Goal: Obtain resource: Download file/media

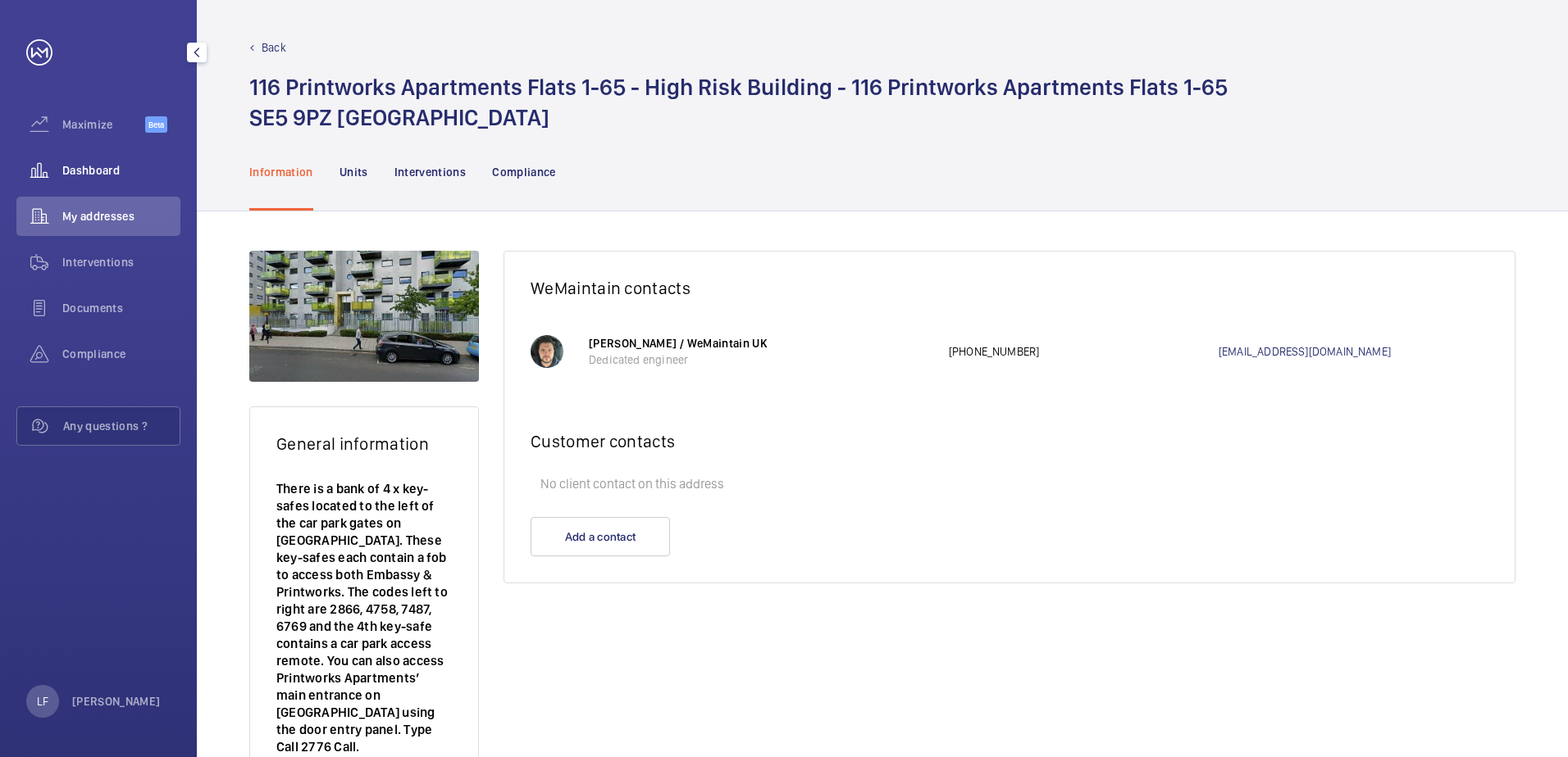
click at [113, 172] on span "Dashboard" at bounding box center [122, 171] width 118 height 16
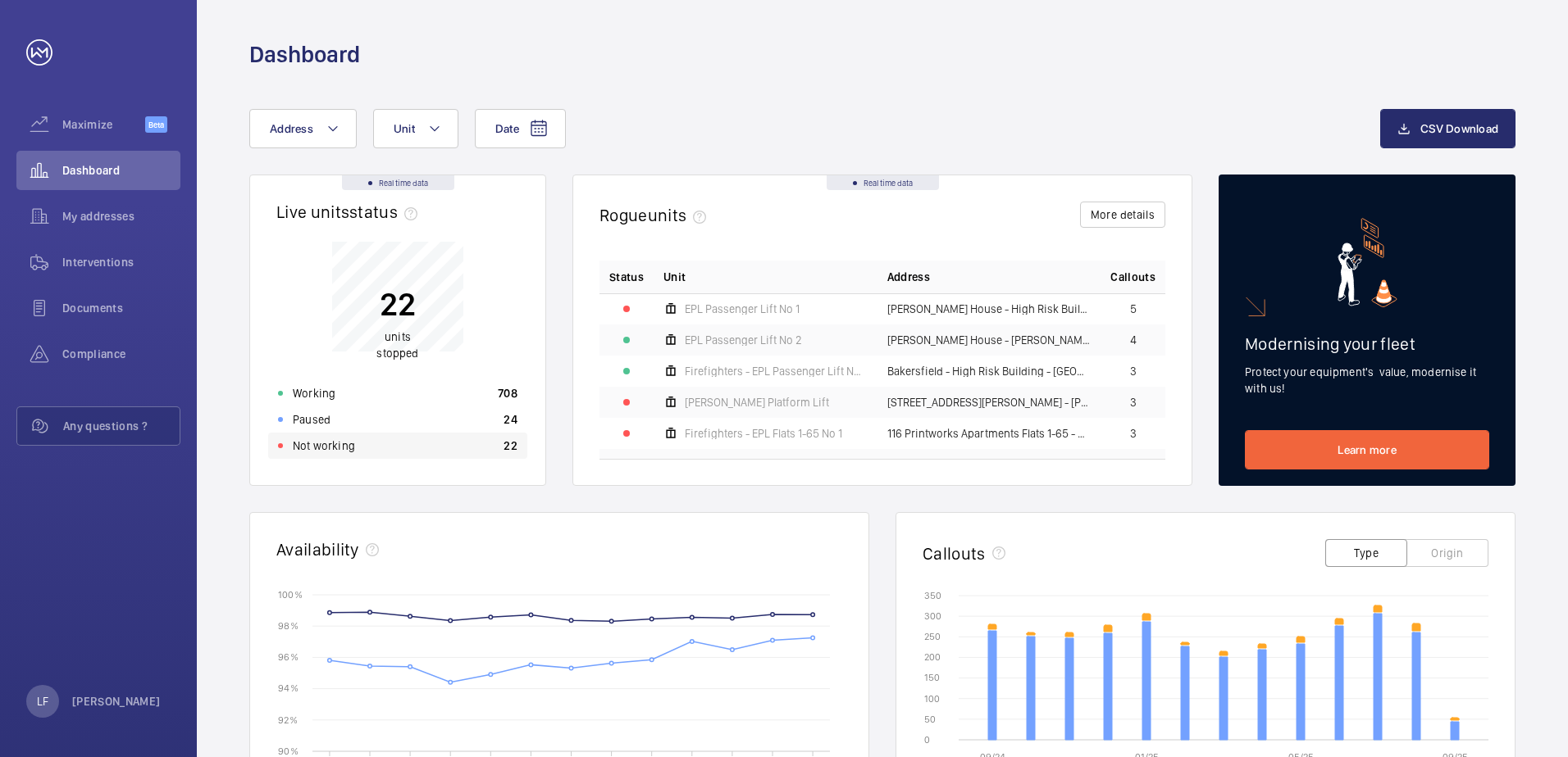
click at [402, 438] on div "Not working 22" at bounding box center [397, 446] width 259 height 26
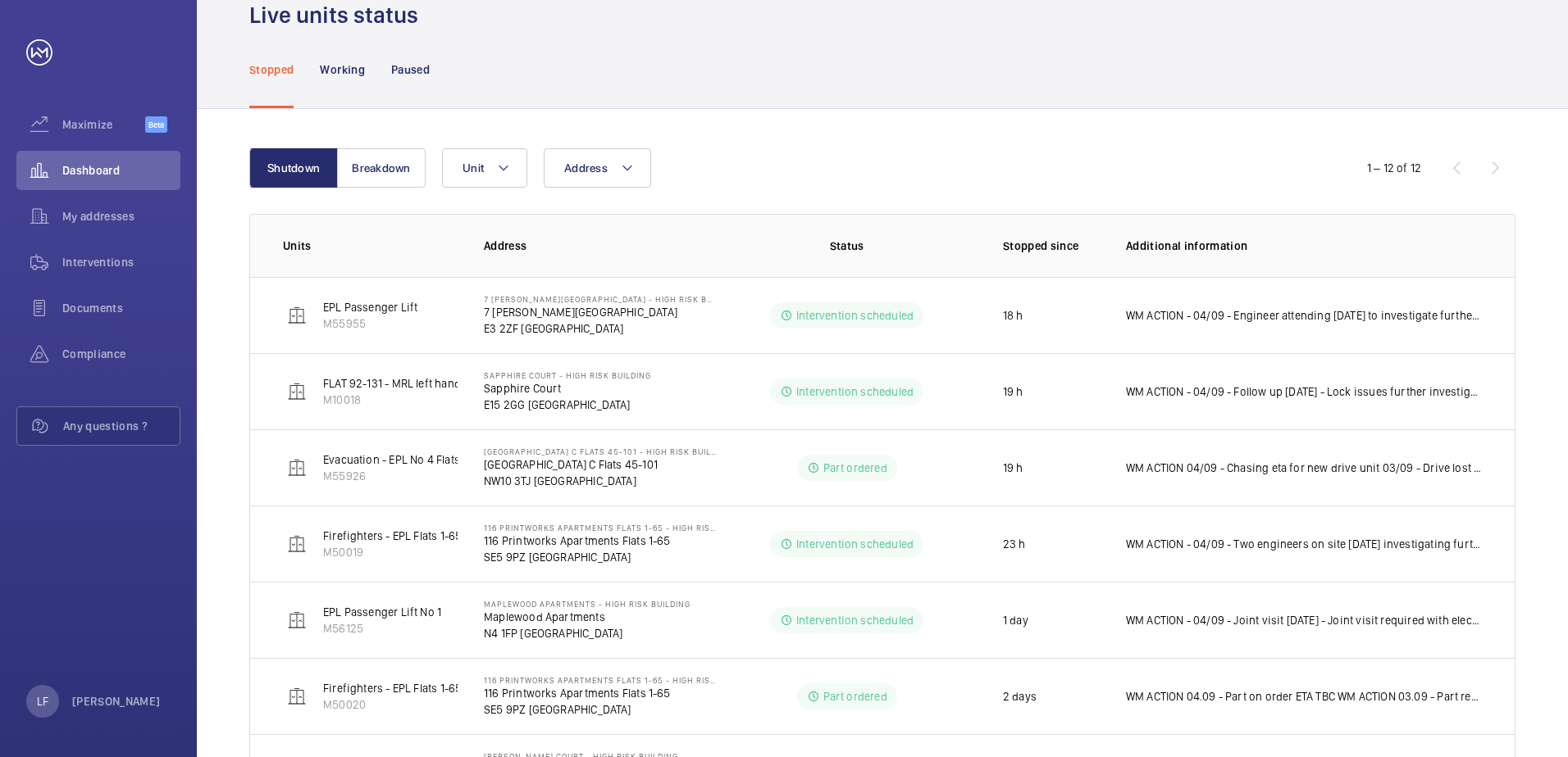
scroll to position [55, 0]
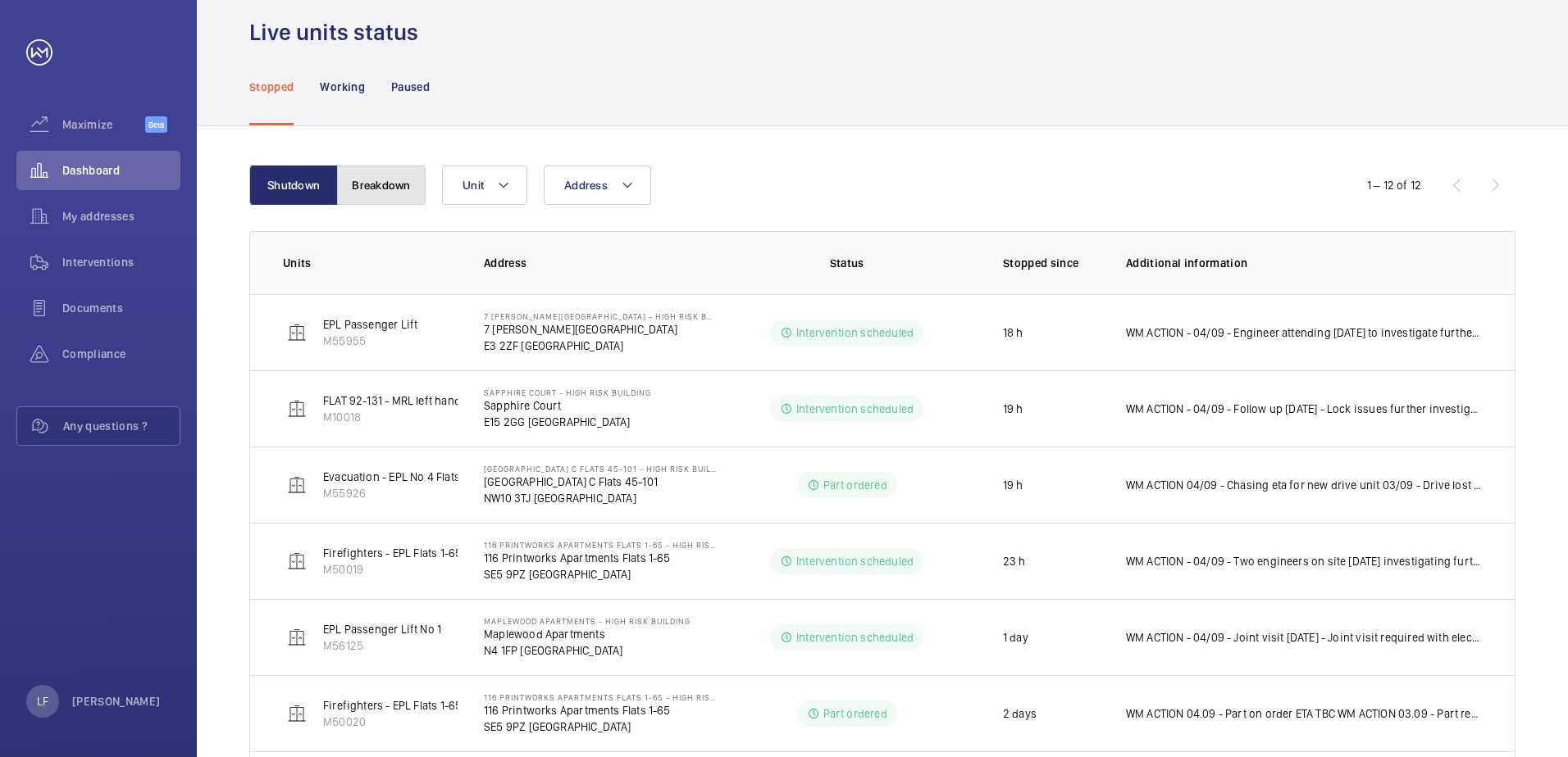
click at [384, 182] on button "Breakdown" at bounding box center [381, 186] width 89 height 39
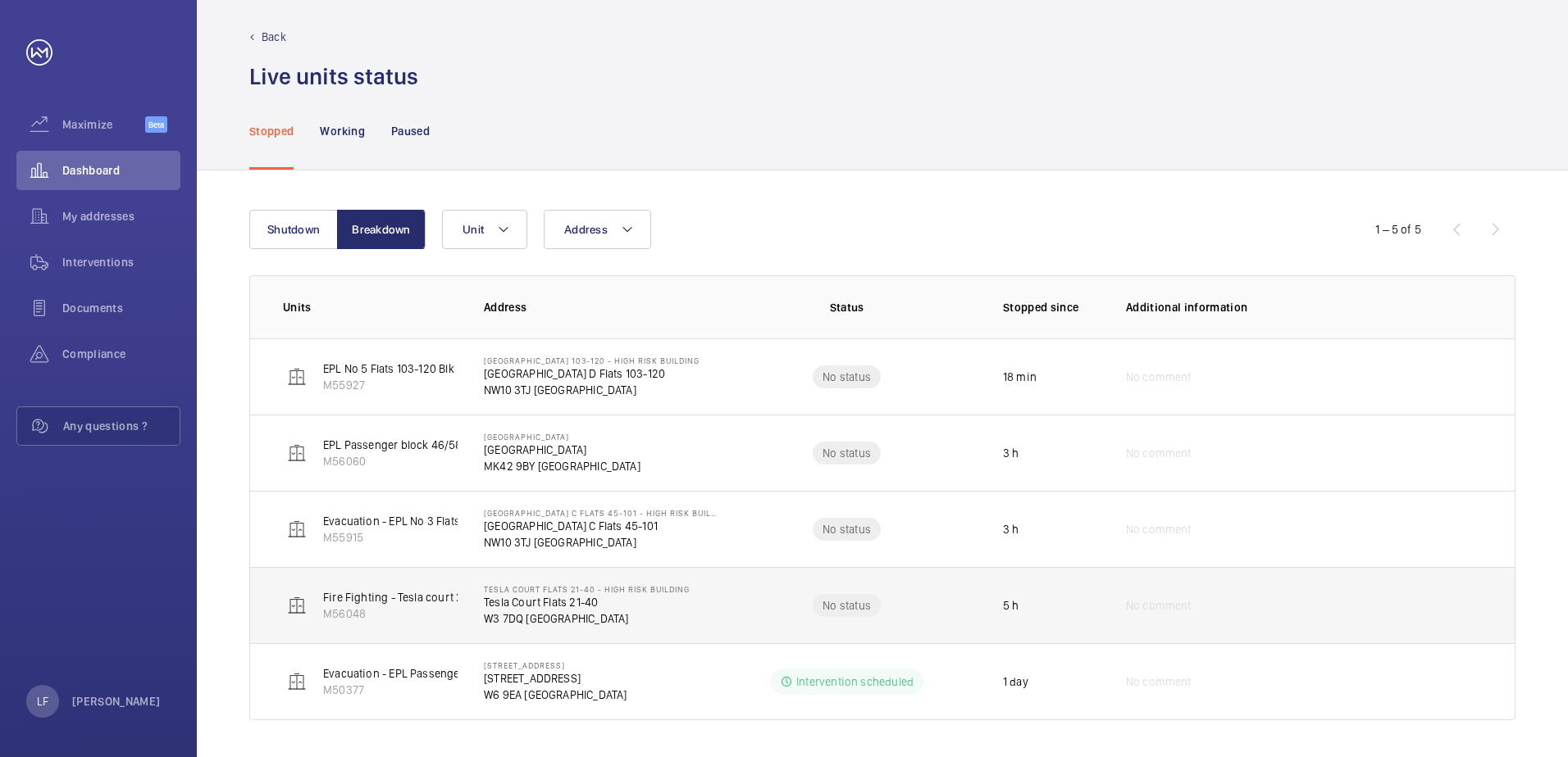
scroll to position [13, 0]
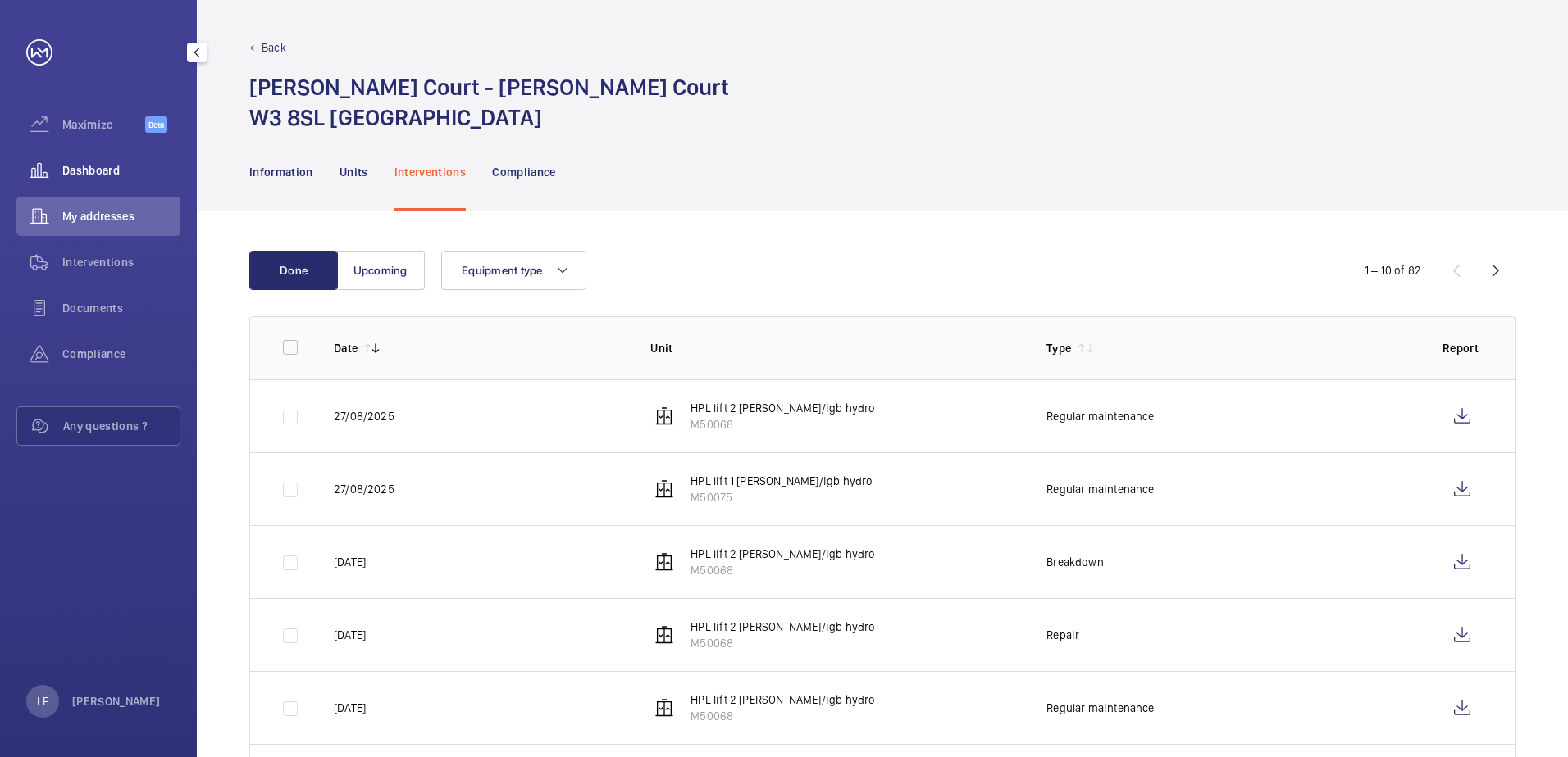
click at [85, 181] on div "Dashboard" at bounding box center [99, 171] width 164 height 39
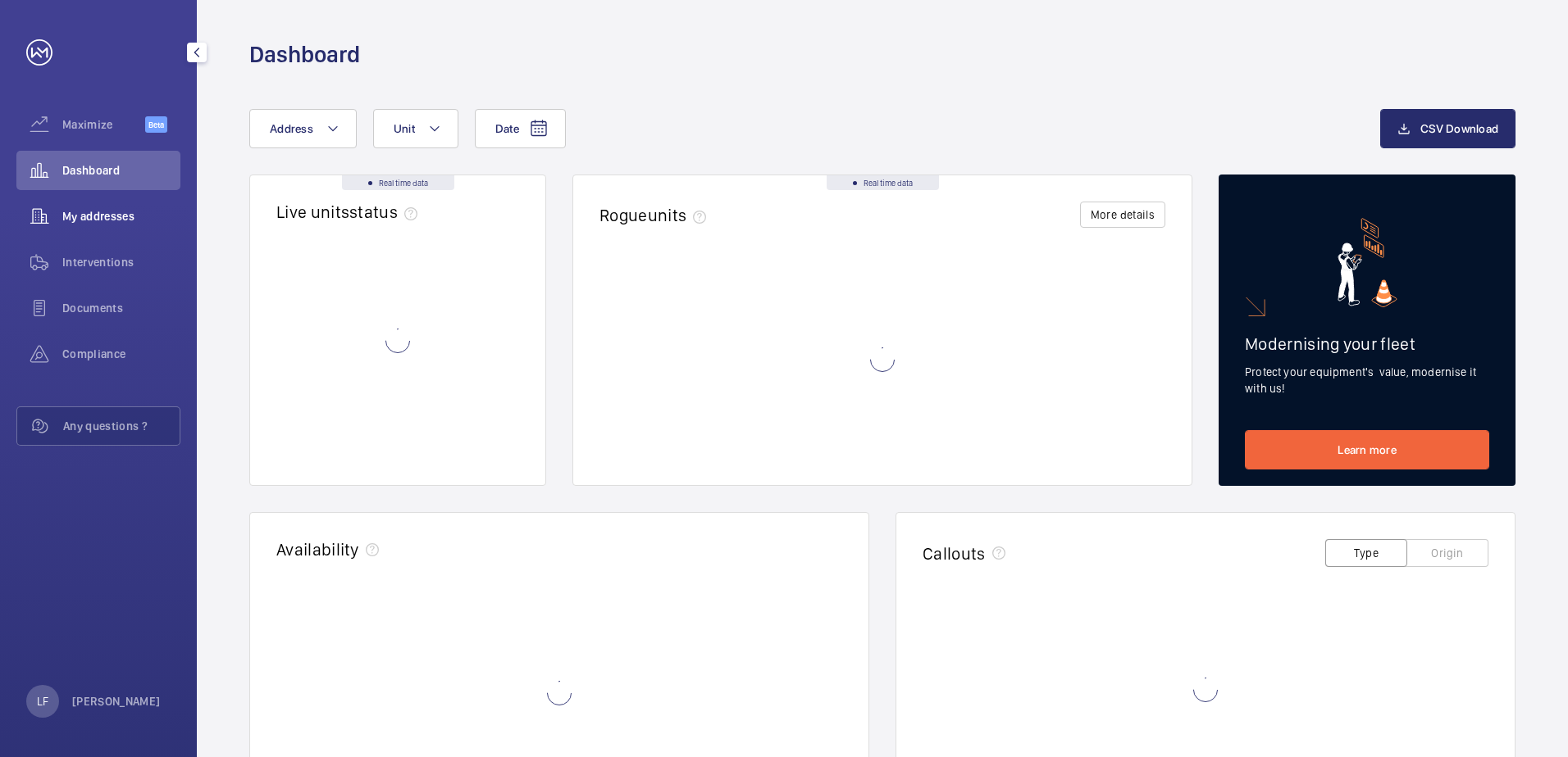
click at [98, 215] on span "My addresses" at bounding box center [122, 217] width 118 height 16
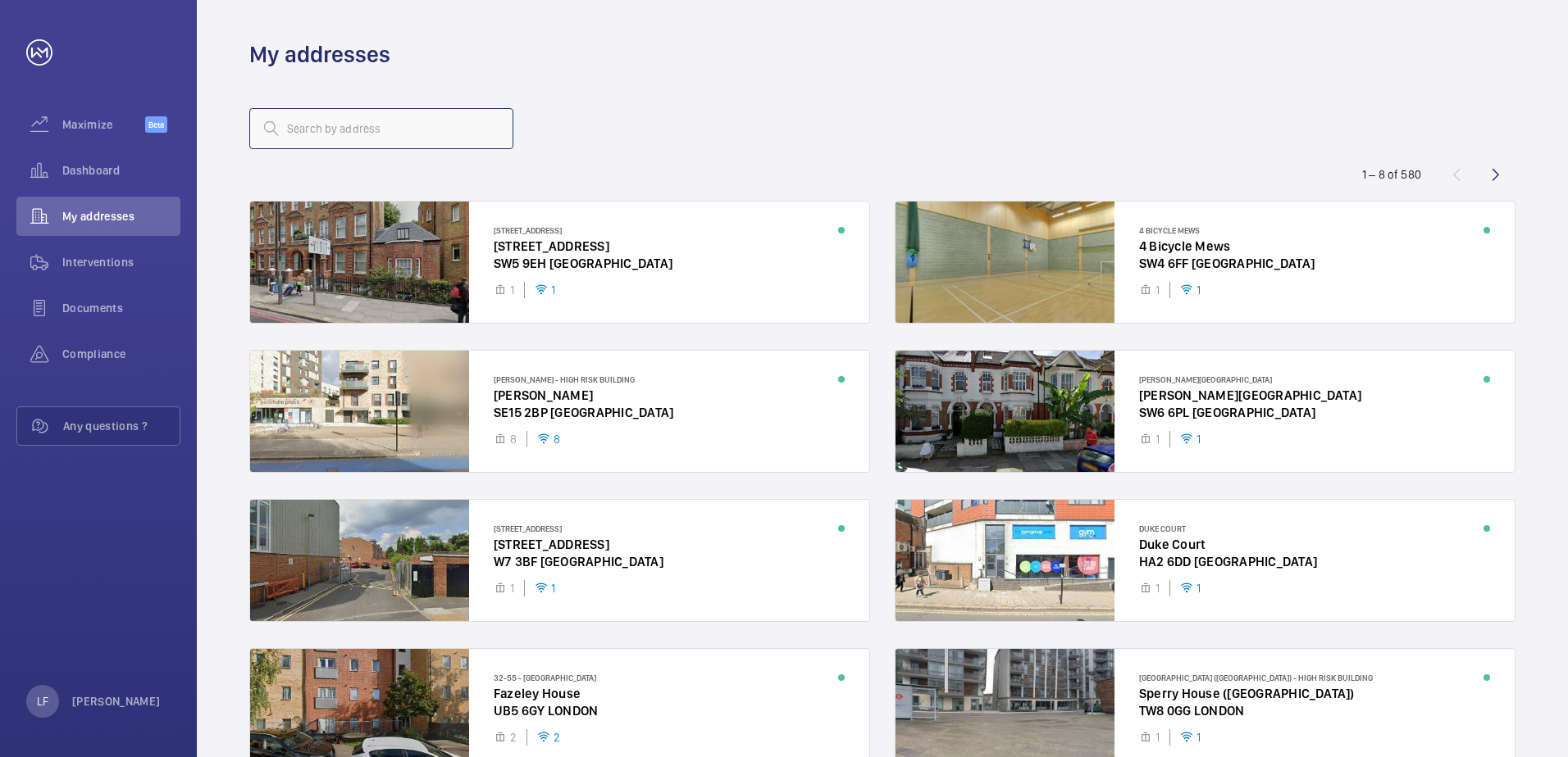
click at [321, 123] on input "text" at bounding box center [380, 129] width 264 height 41
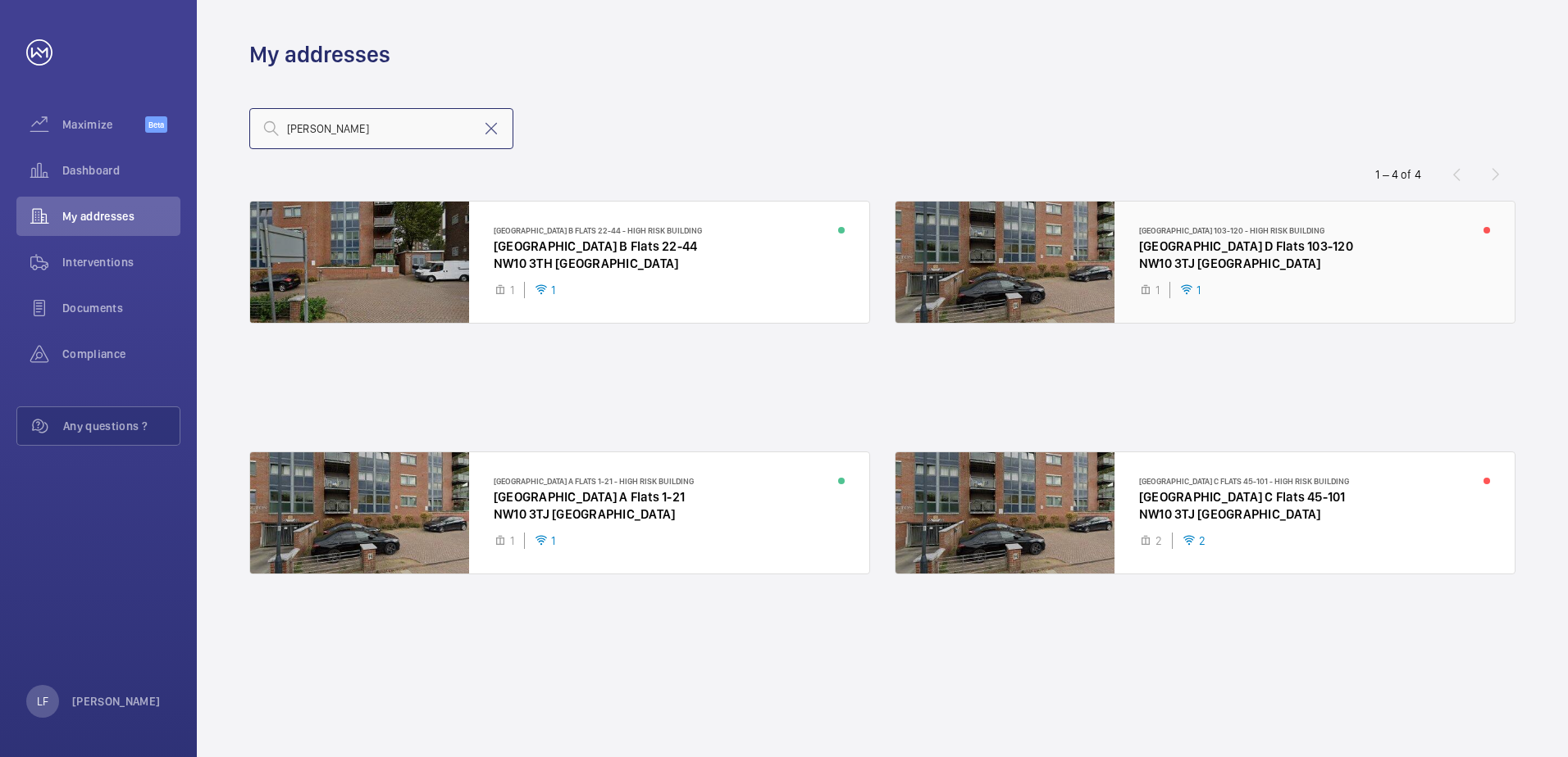
type input "[PERSON_NAME]"
click at [1220, 264] on div at bounding box center [1205, 263] width 619 height 122
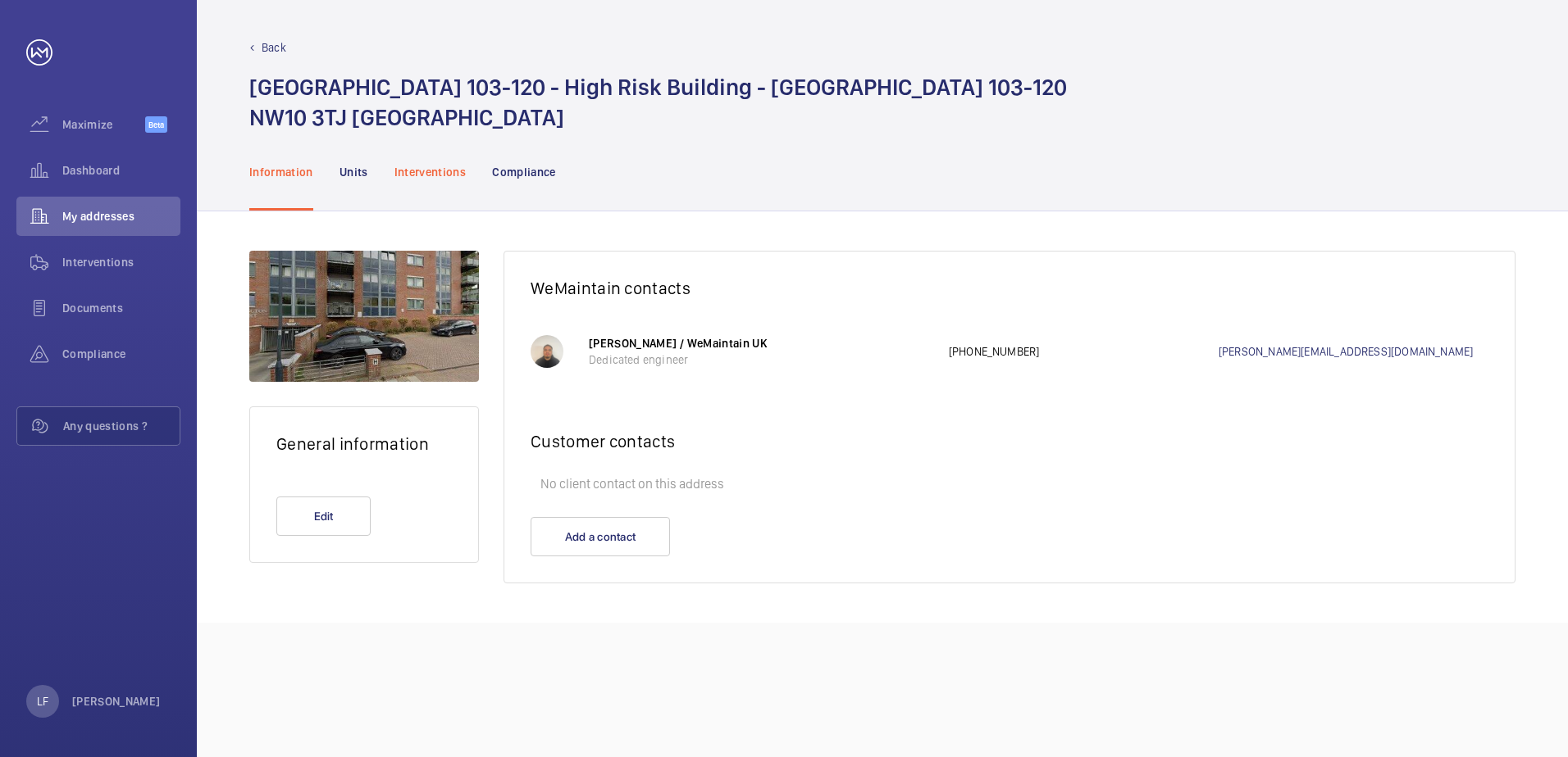
click at [419, 181] on div "Interventions" at bounding box center [430, 172] width 72 height 78
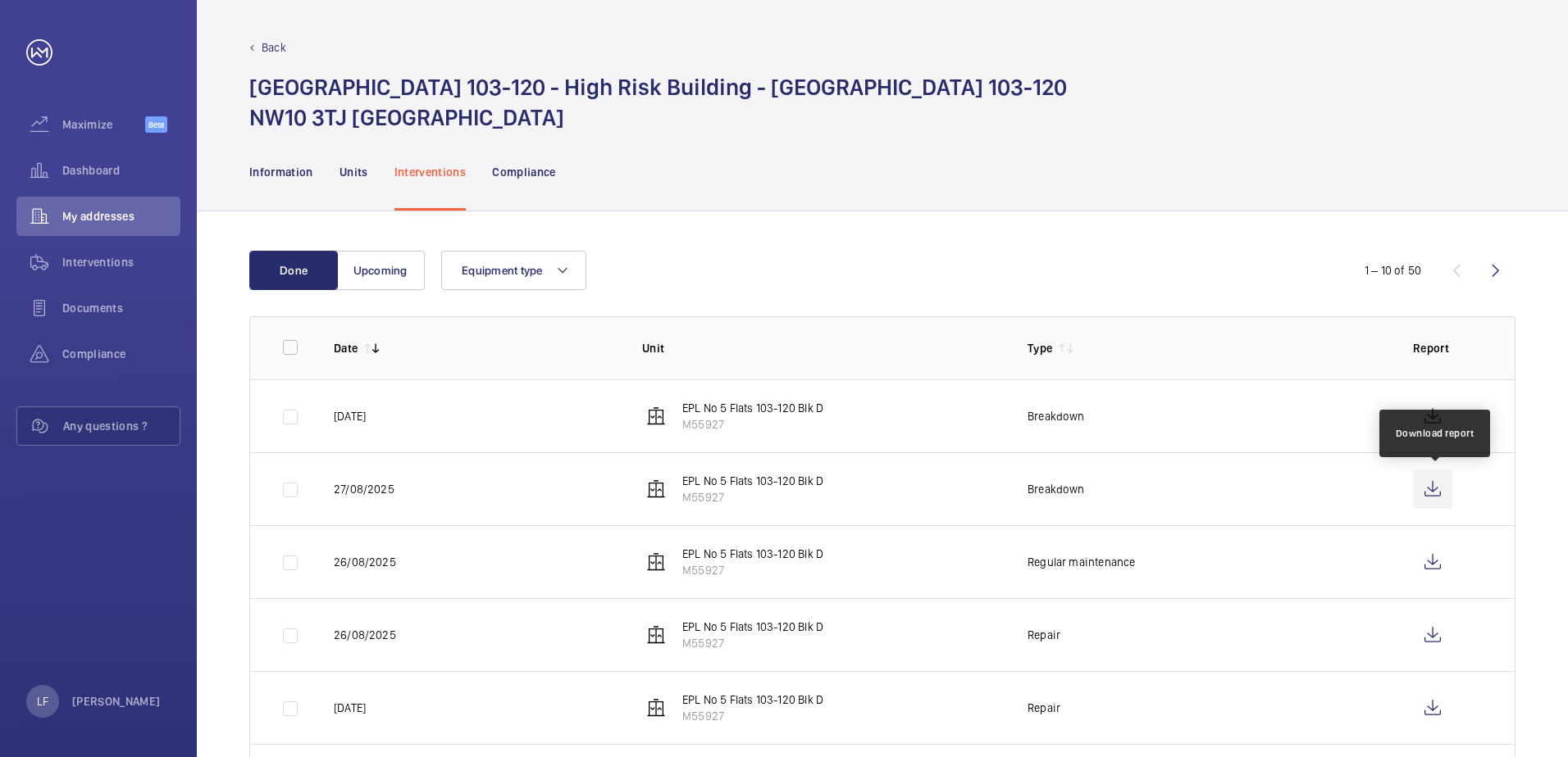
click at [1444, 495] on wm-front-icon-button at bounding box center [1432, 489] width 39 height 39
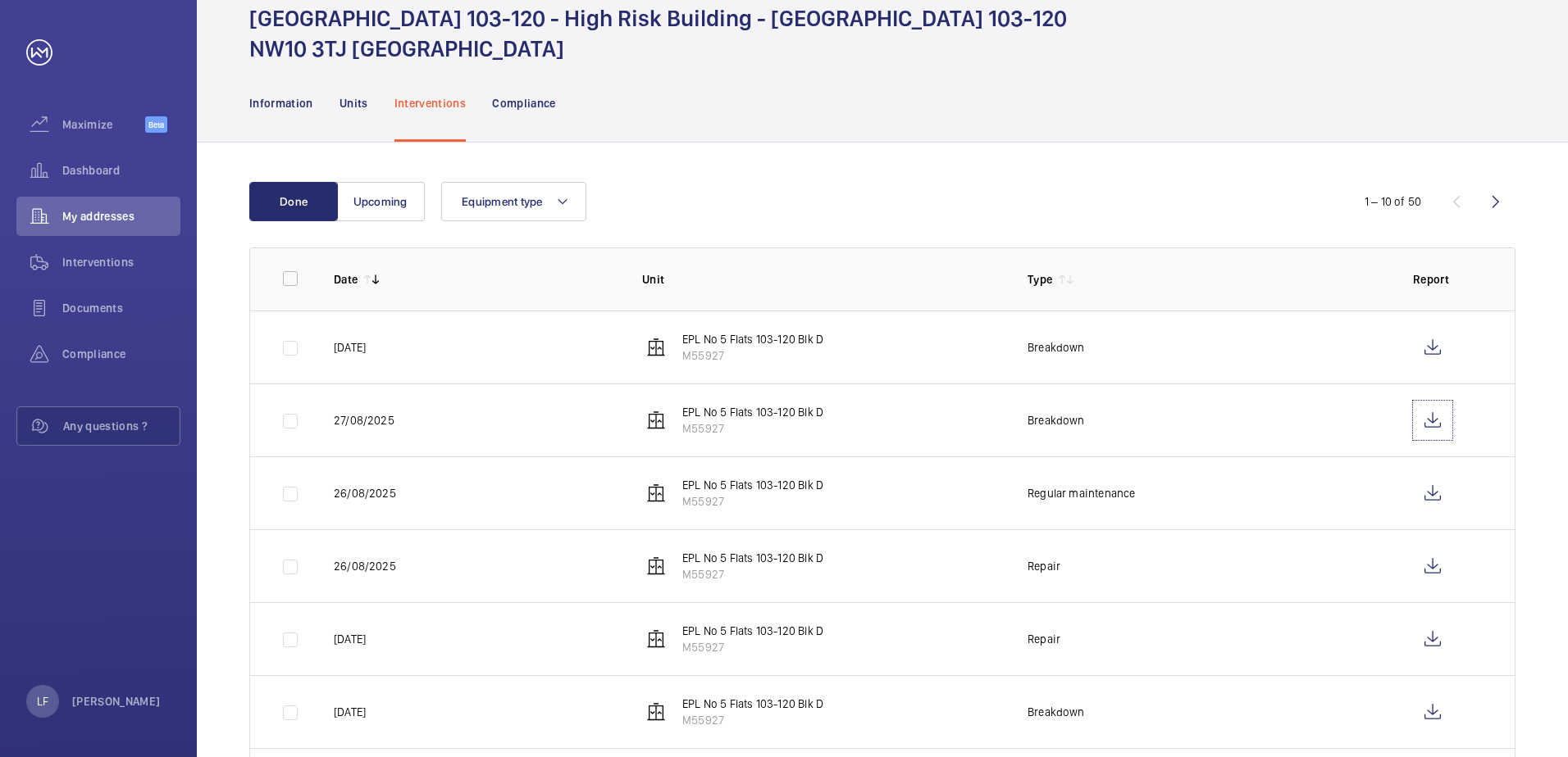
scroll to position [164, 0]
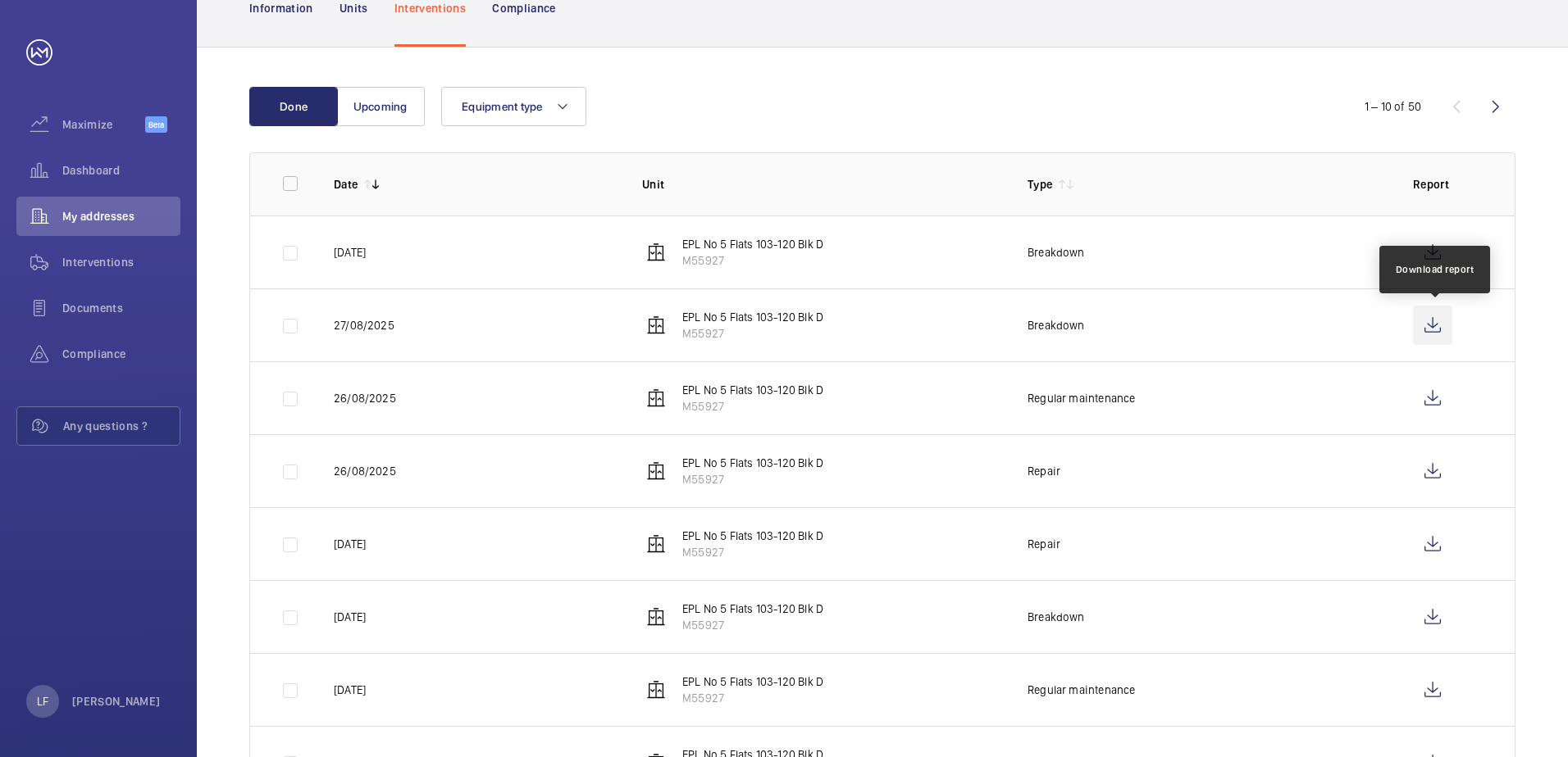
click at [1432, 327] on wm-front-icon-button at bounding box center [1432, 325] width 39 height 39
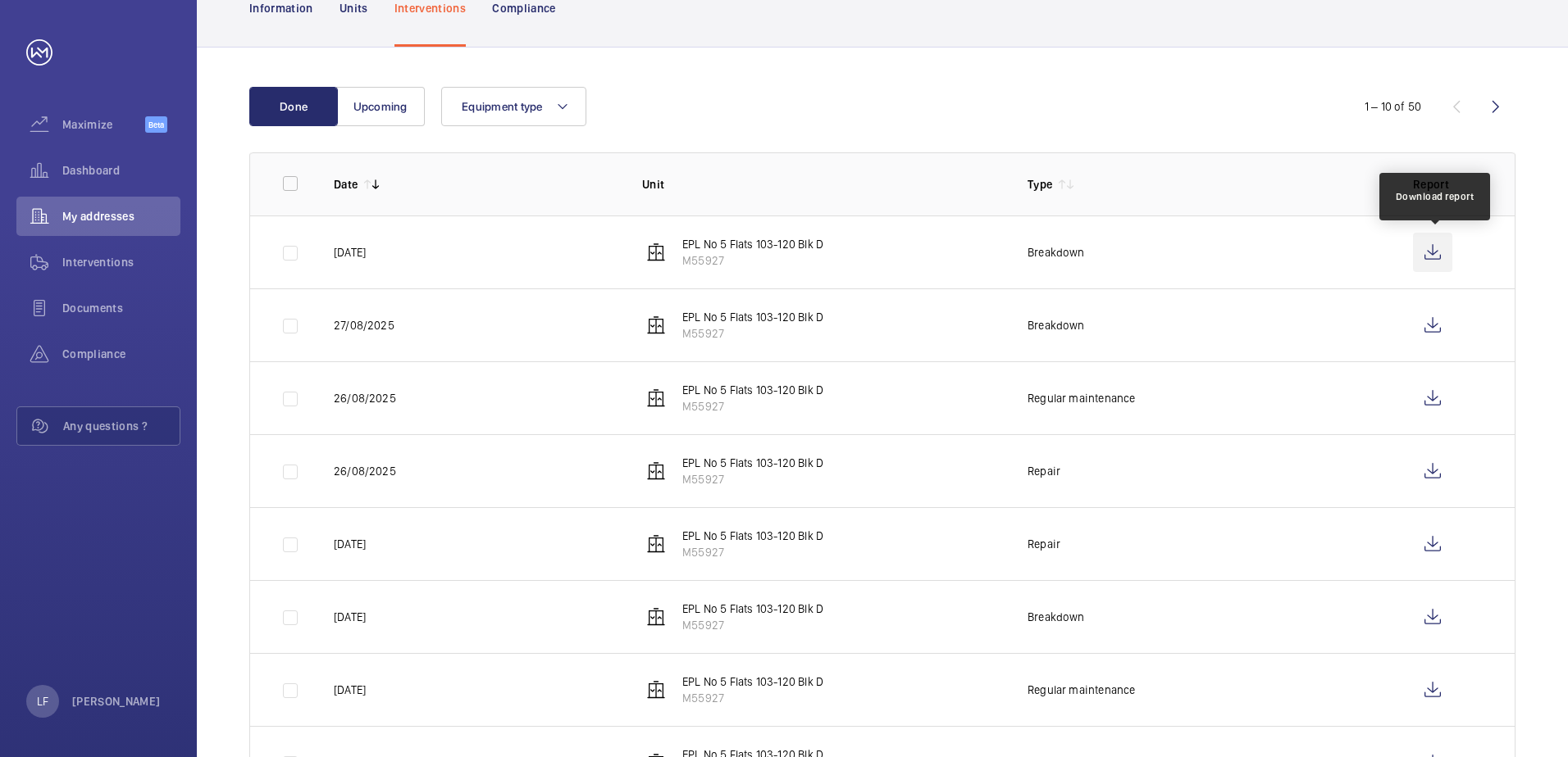
click at [1440, 260] on wm-front-icon-button at bounding box center [1432, 253] width 39 height 39
click at [118, 184] on div "Dashboard" at bounding box center [99, 171] width 164 height 39
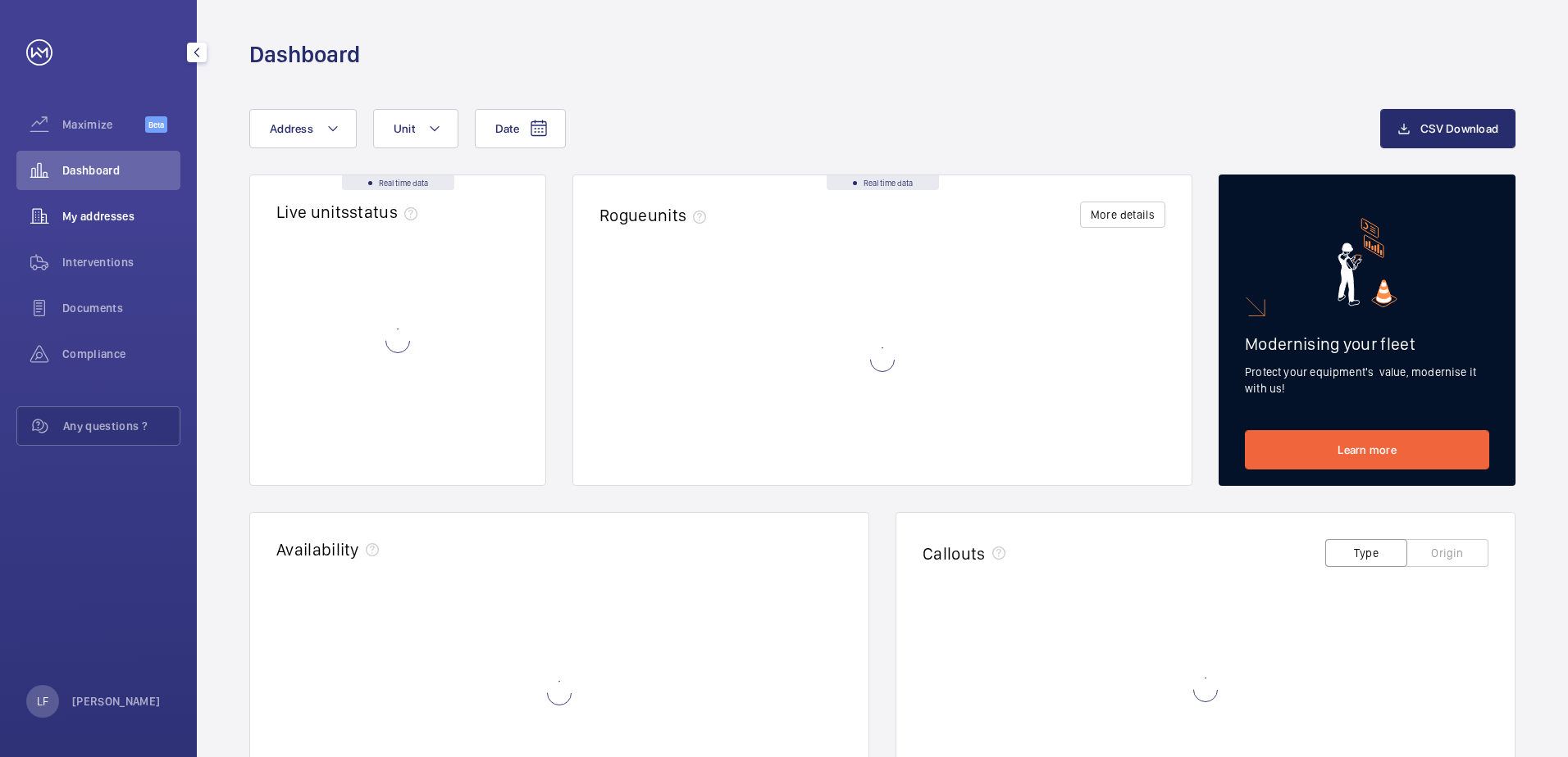
click at [107, 215] on span "My addresses" at bounding box center [122, 217] width 118 height 16
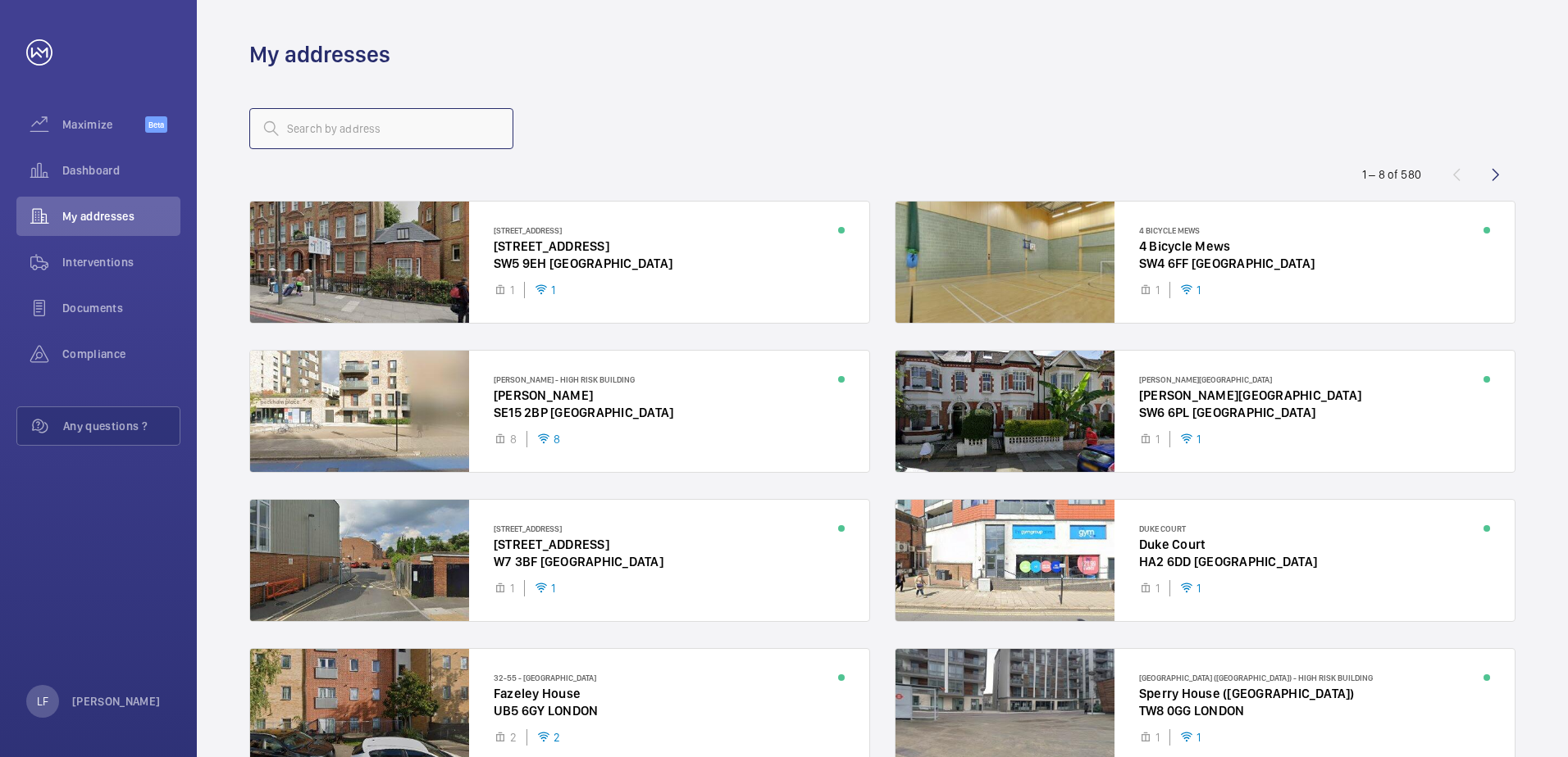
click at [327, 133] on input "text" at bounding box center [380, 129] width 264 height 41
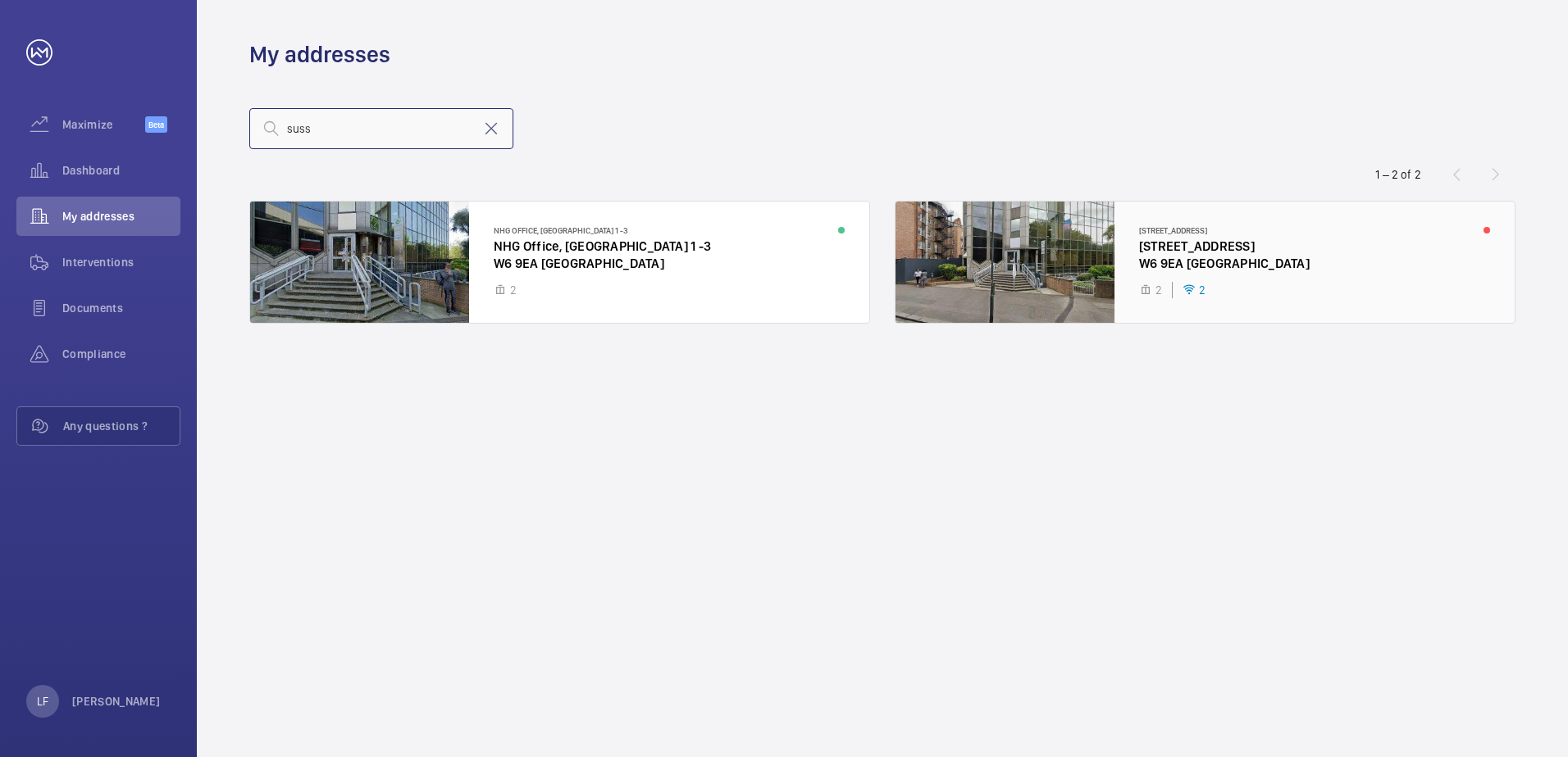
type input "suss"
click at [1164, 253] on div at bounding box center [1205, 263] width 619 height 122
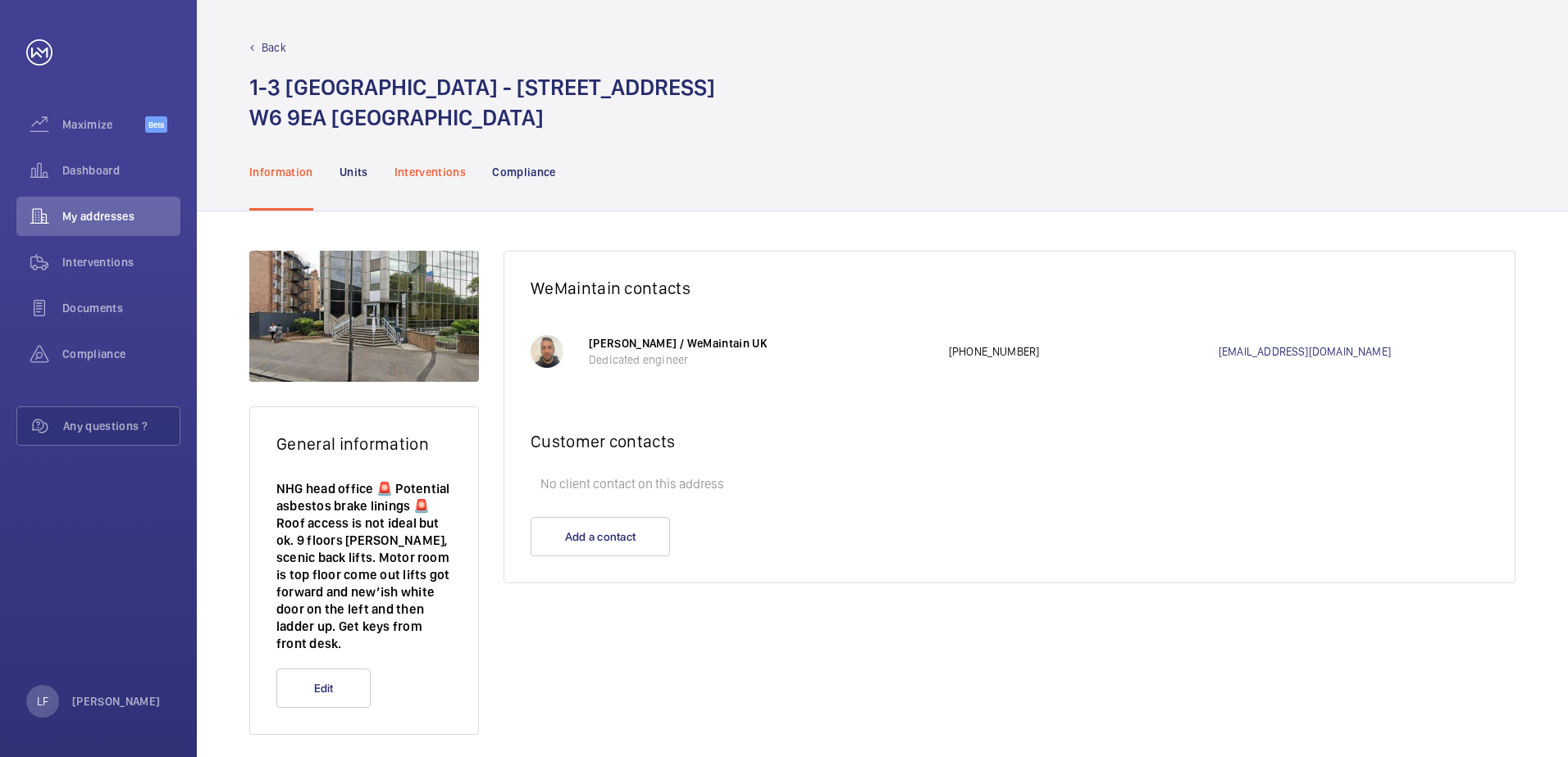
click at [435, 186] on div "Interventions" at bounding box center [430, 172] width 72 height 78
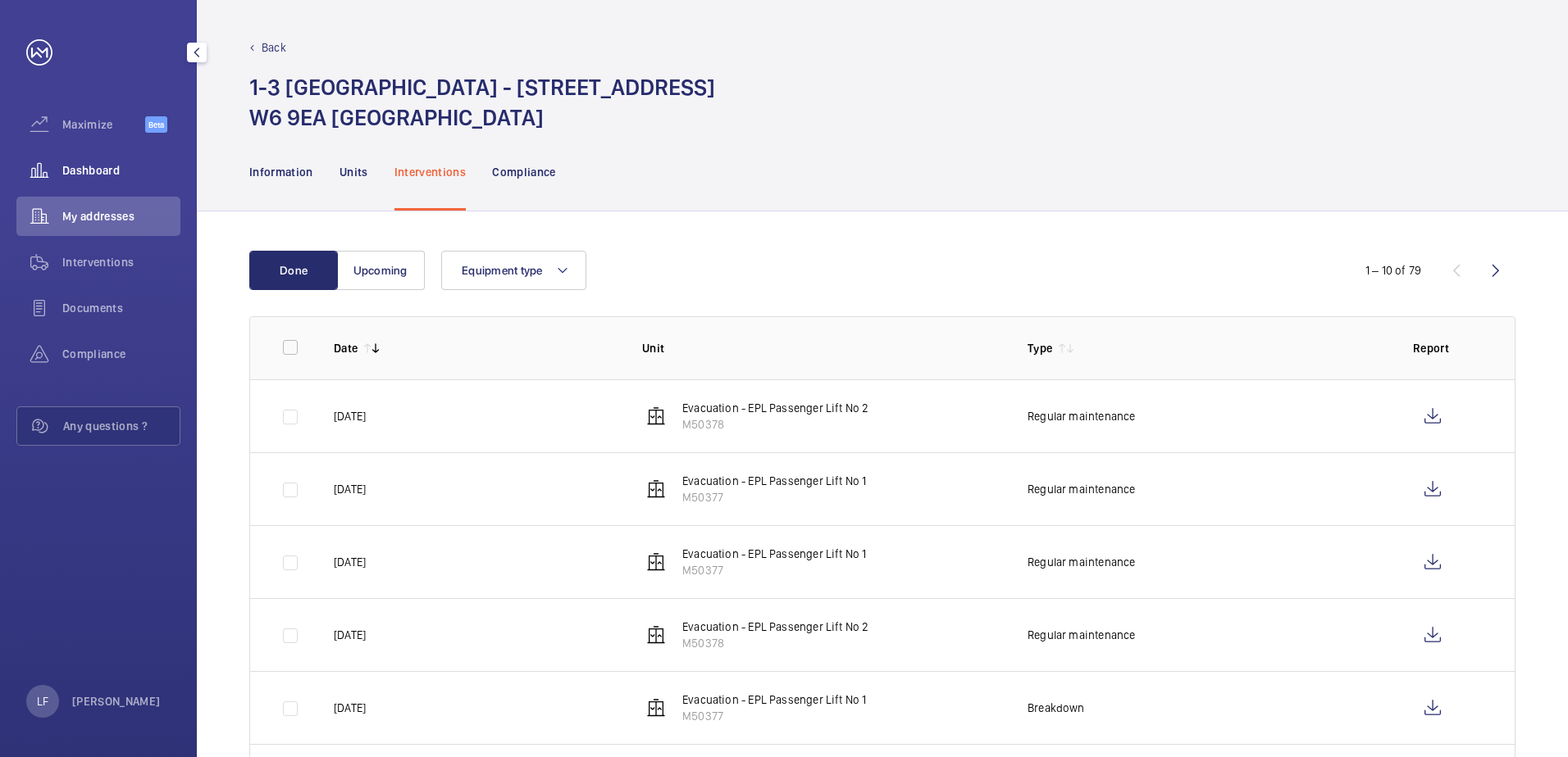
click at [118, 166] on span "Dashboard" at bounding box center [122, 171] width 118 height 16
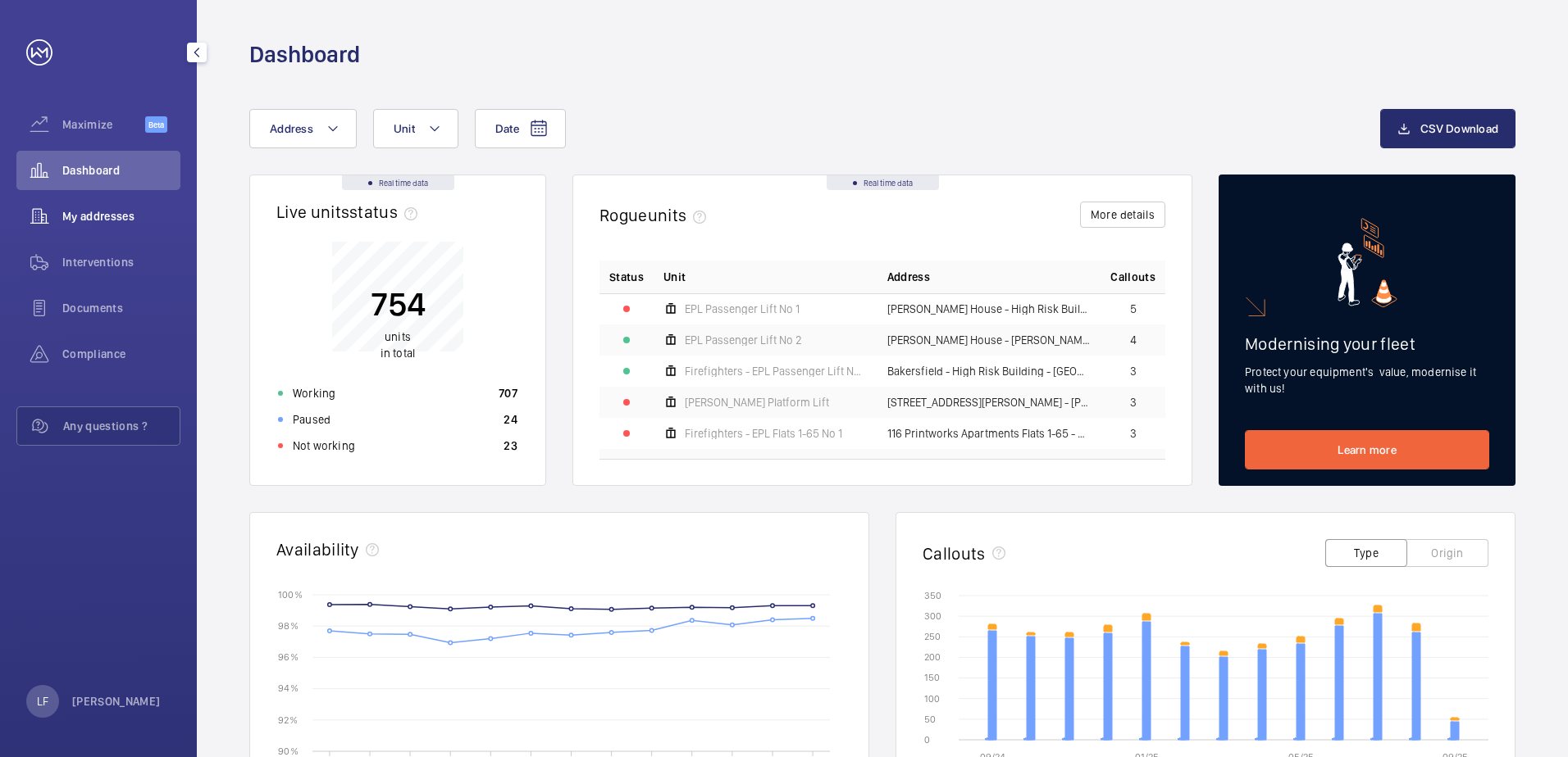
click at [122, 205] on div "My addresses" at bounding box center [99, 217] width 164 height 39
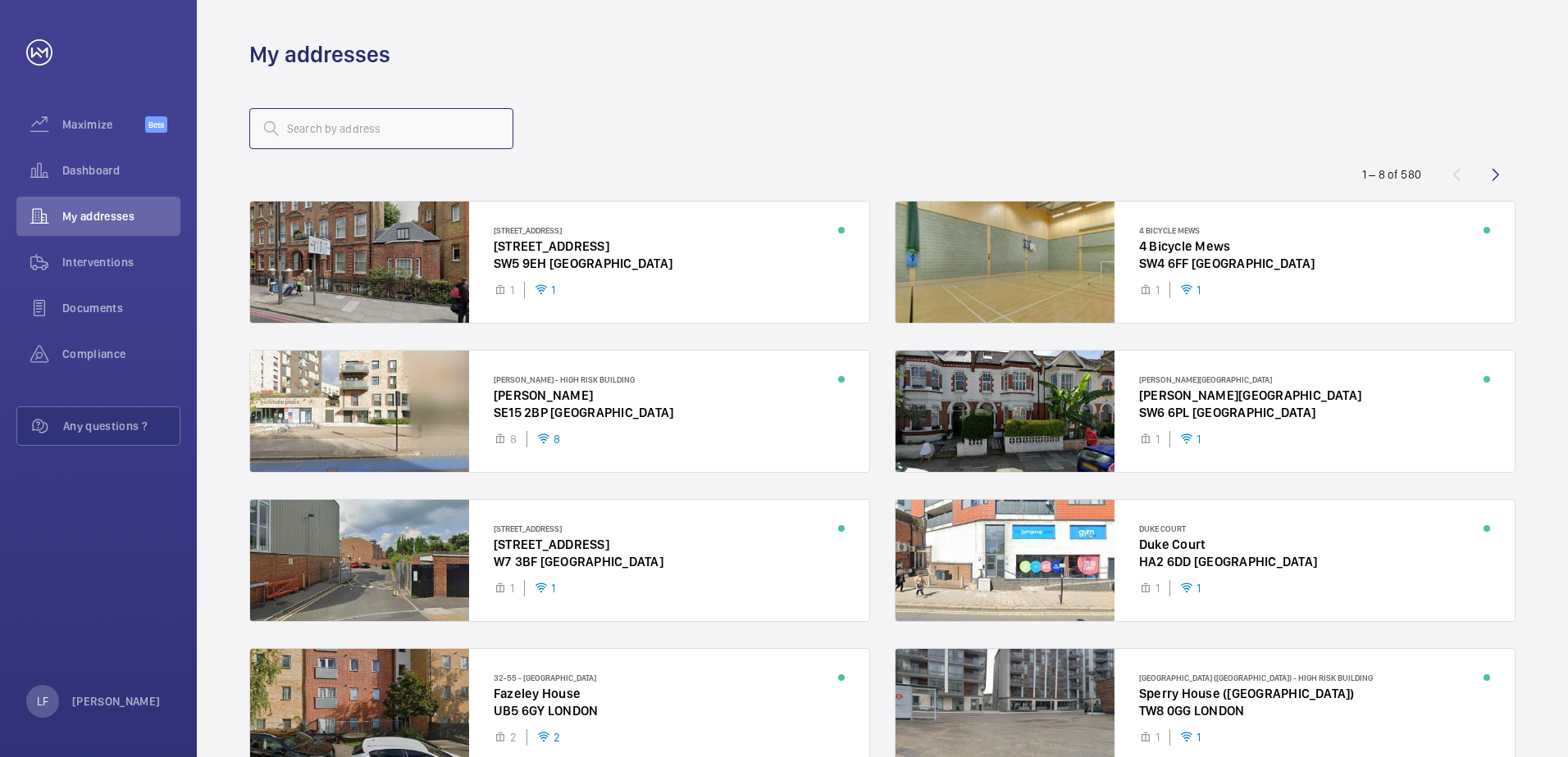
click at [349, 139] on input "text" at bounding box center [380, 129] width 264 height 41
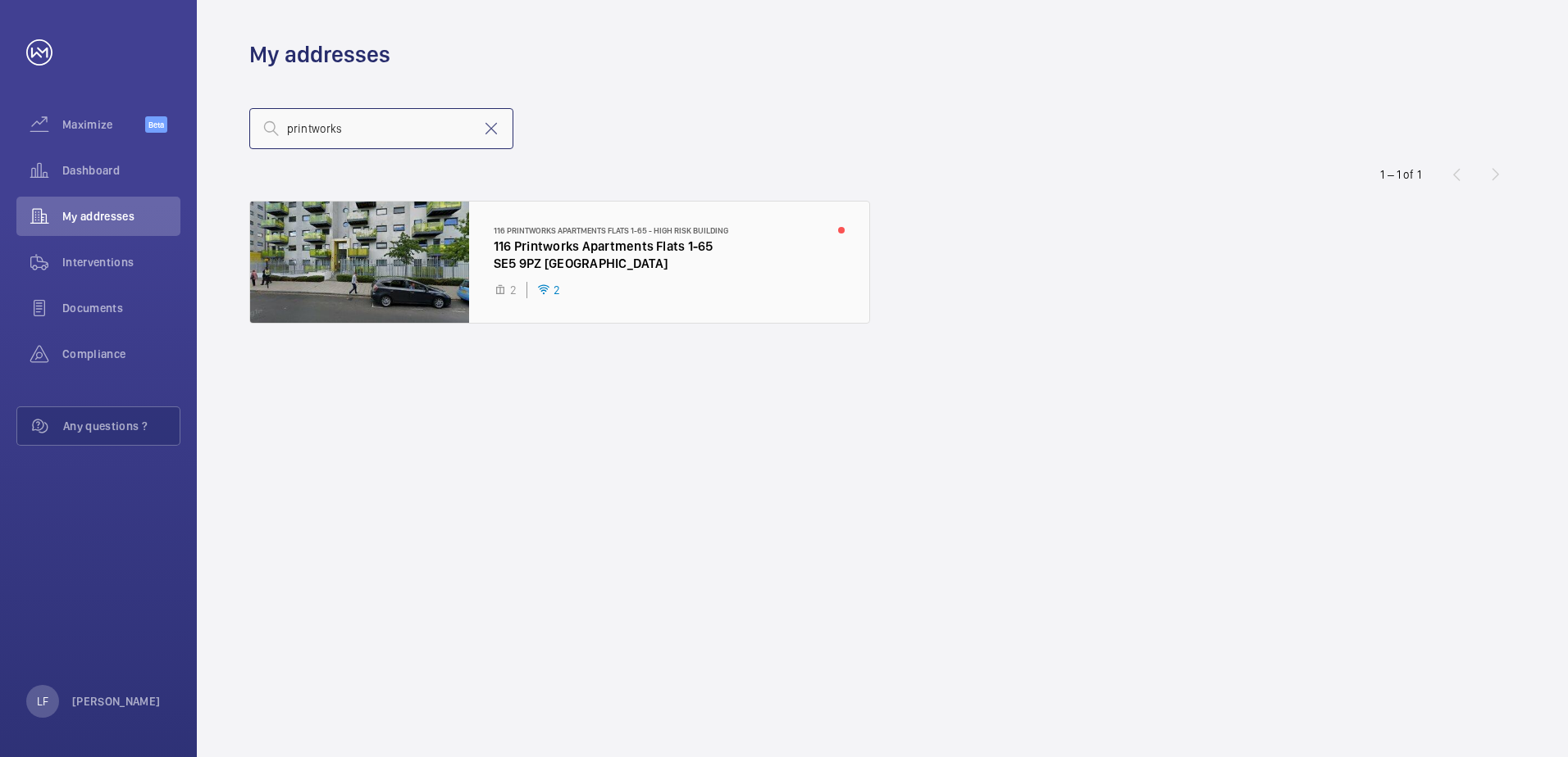
type input "printworks"
click at [633, 264] on div at bounding box center [559, 263] width 619 height 122
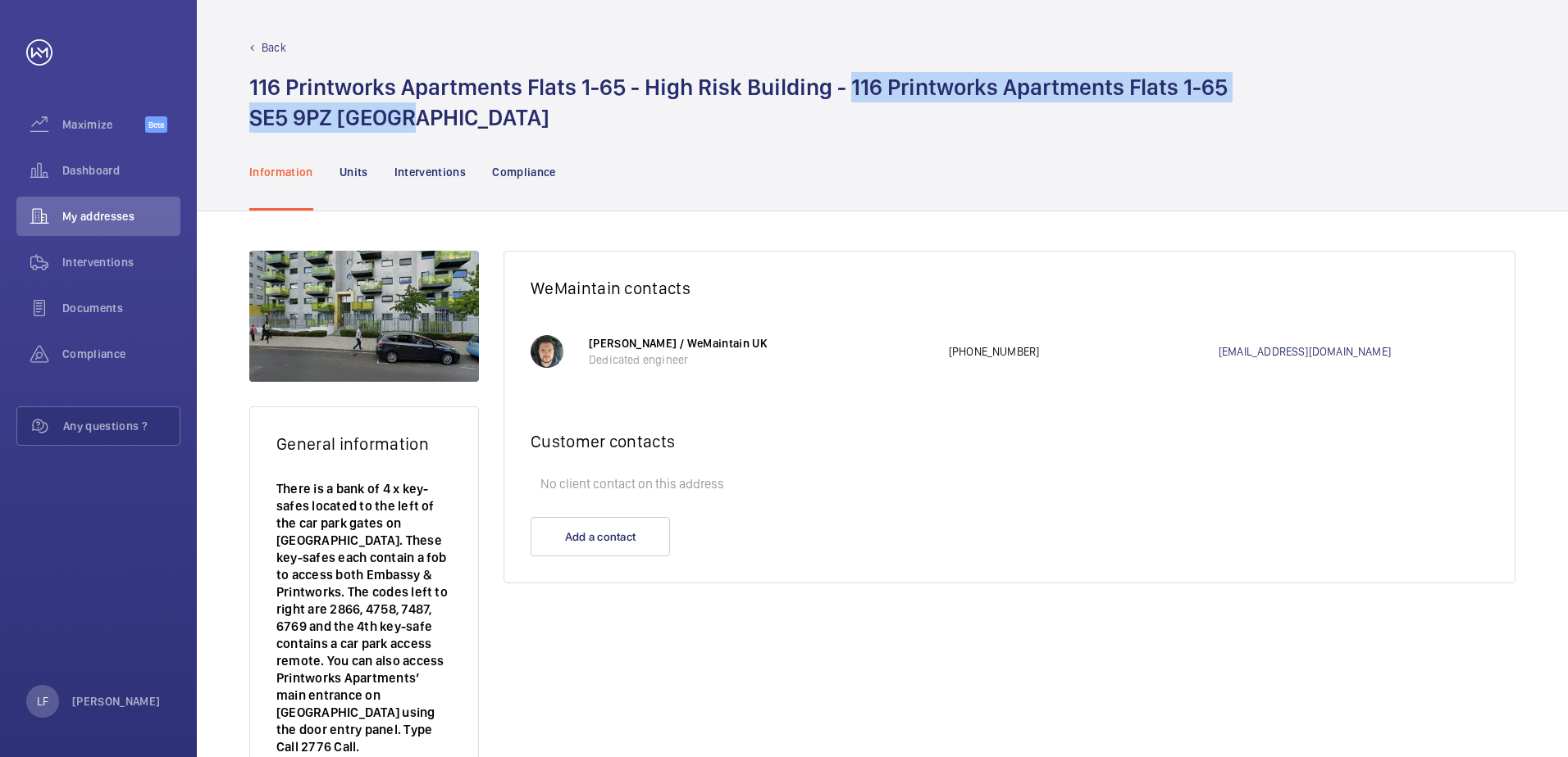
drag, startPoint x: 435, startPoint y: 106, endPoint x: 848, endPoint y: 82, distance: 413.7
click at [848, 82] on h1 "116 Printworks Apartments Flats 1-65 - High Risk Building - 116 Printworks Apar…" at bounding box center [738, 103] width 978 height 61
drag, startPoint x: 848, startPoint y: 82, endPoint x: 858, endPoint y: 84, distance: 10.2
copy h1 "[STREET_ADDRESS]"
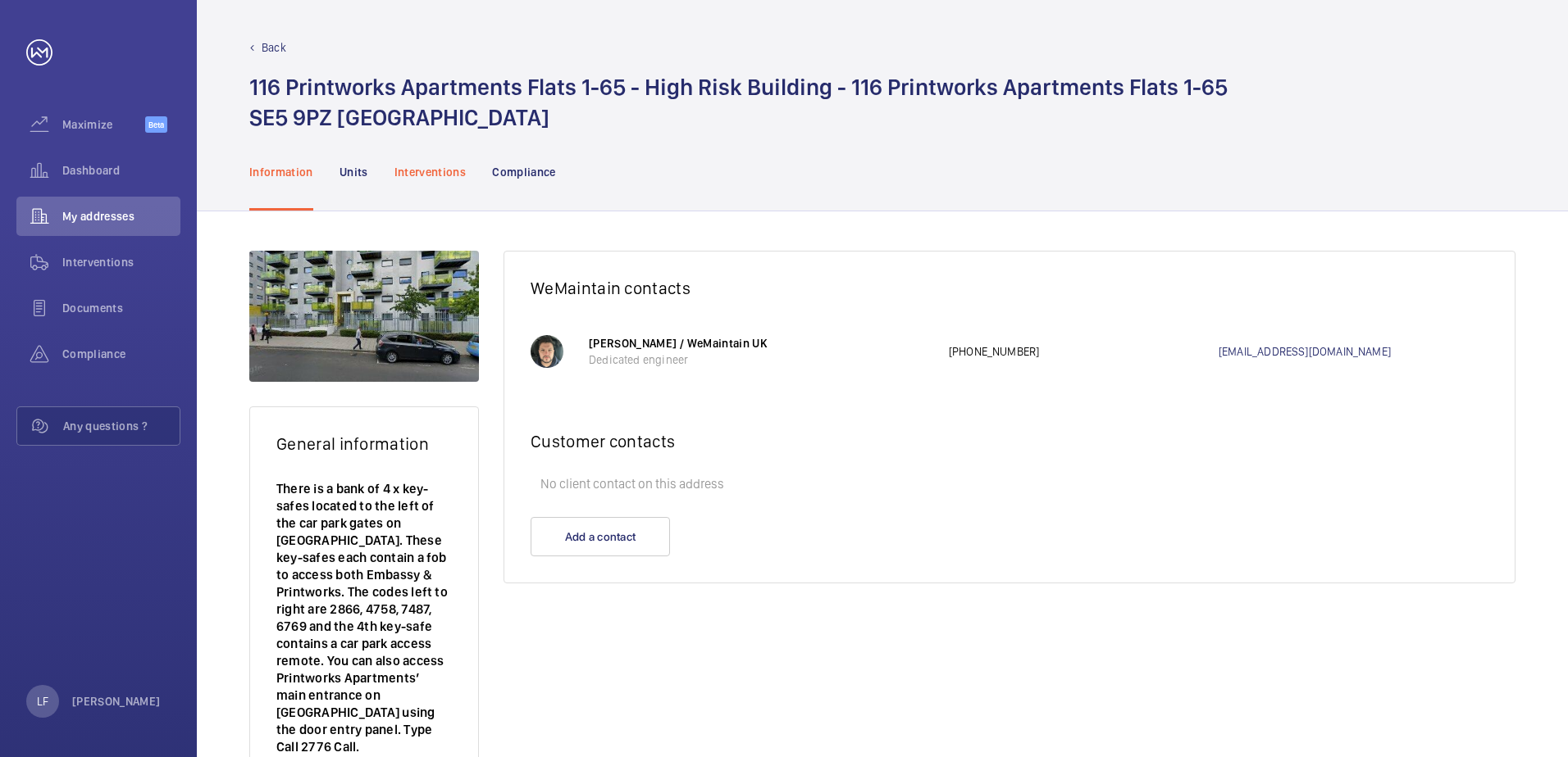
click at [400, 143] on div "Interventions" at bounding box center [430, 172] width 72 height 78
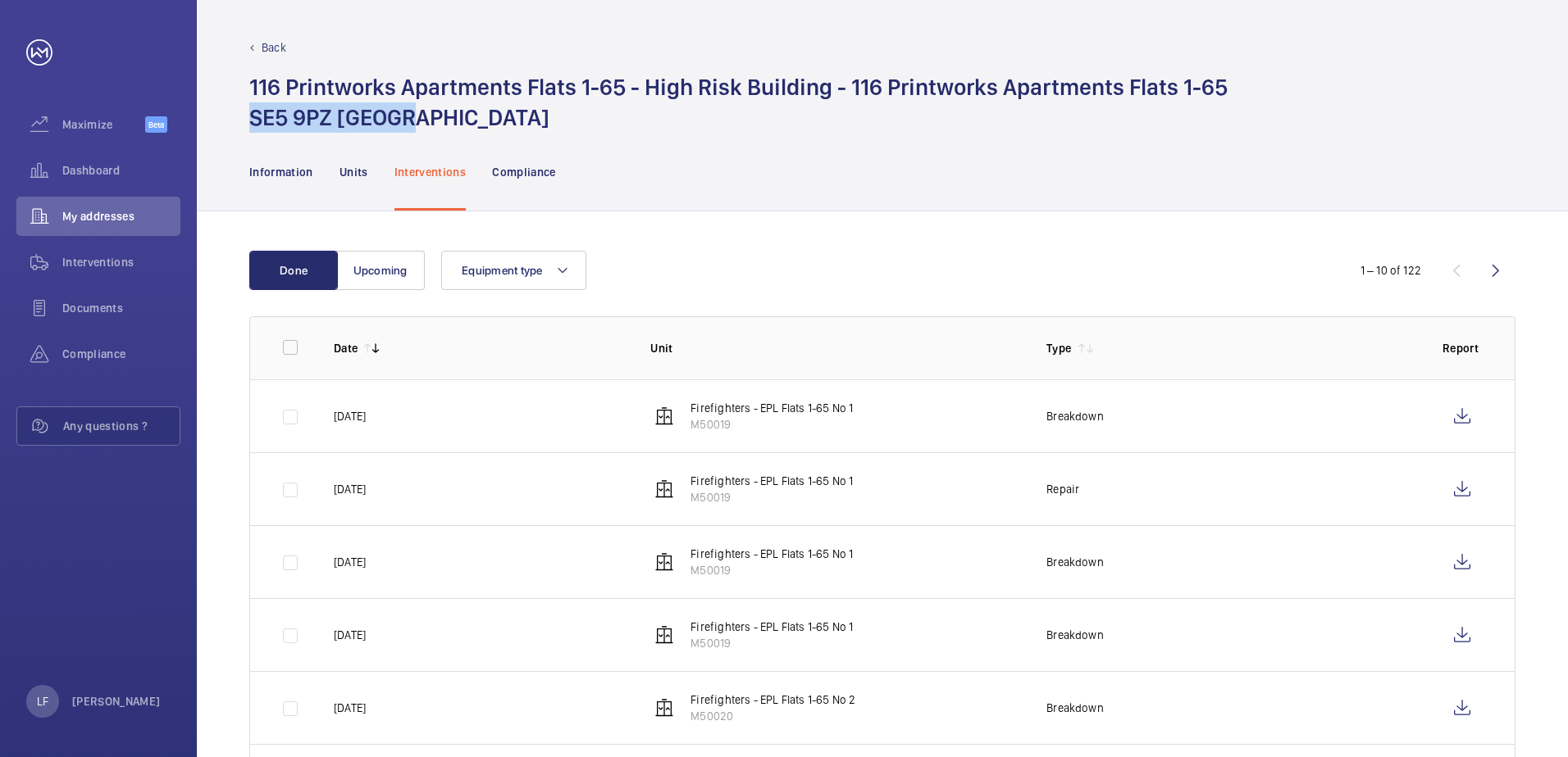
drag, startPoint x: 428, startPoint y: 124, endPoint x: 243, endPoint y: 109, distance: 185.6
click at [243, 109] on div "Back 116 Printworks Apartments Flats 1-65 - High Risk Building - 116 Printworks…" at bounding box center [882, 67] width 1371 height 133
click at [80, 170] on span "Dashboard" at bounding box center [122, 171] width 118 height 16
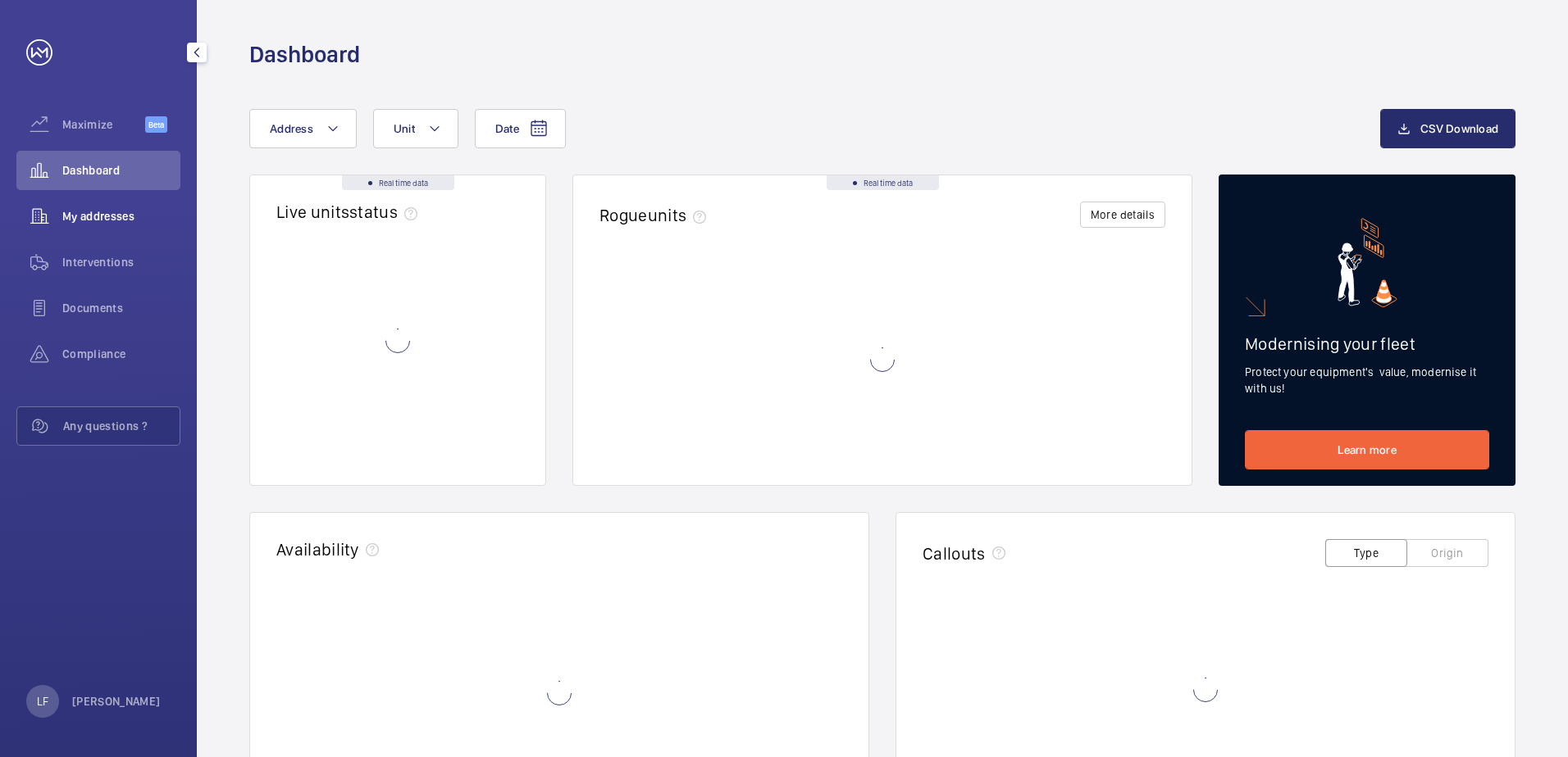
click at [101, 220] on span "My addresses" at bounding box center [122, 217] width 118 height 16
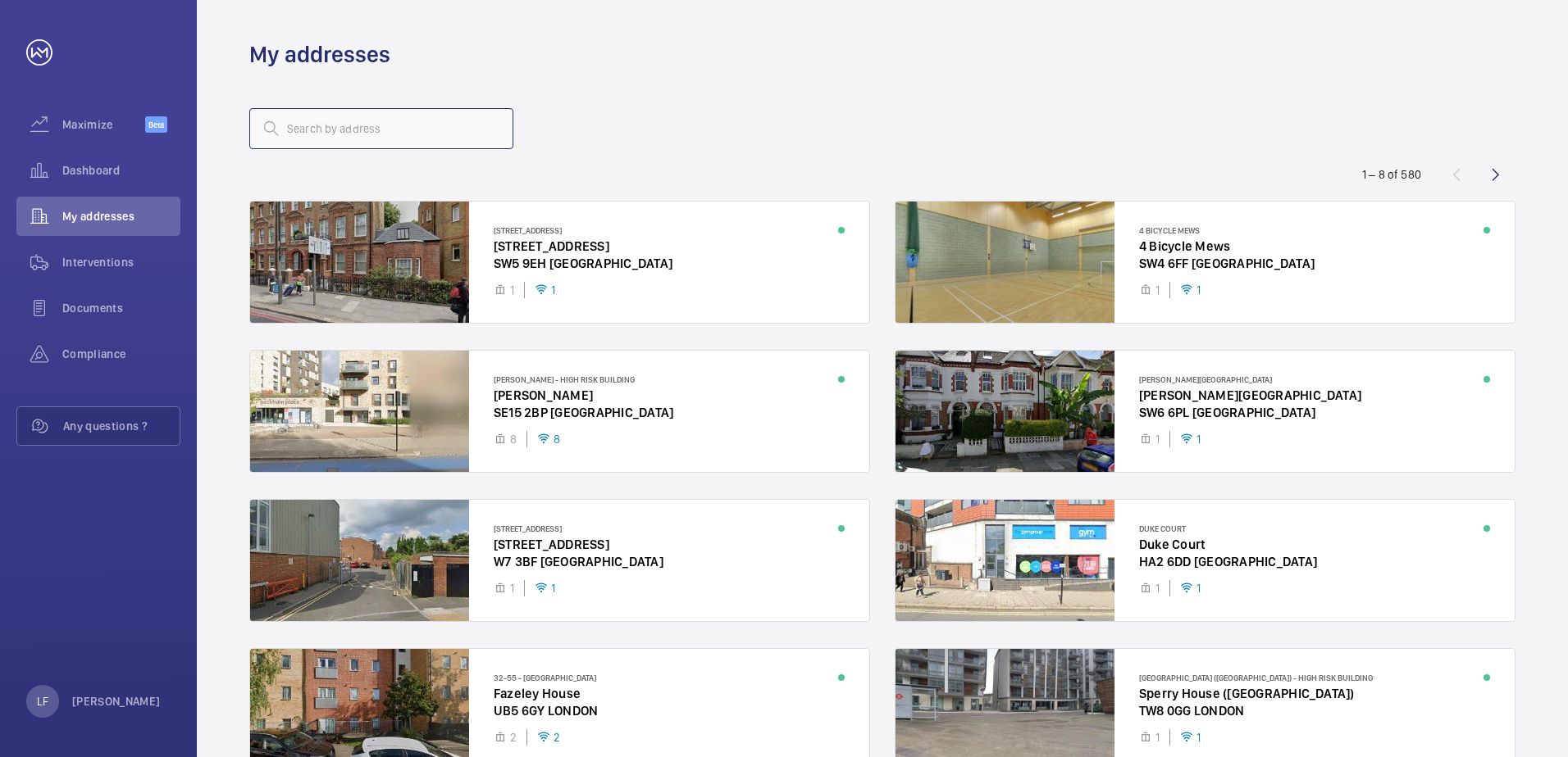
click at [302, 133] on input "text" at bounding box center [380, 129] width 264 height 41
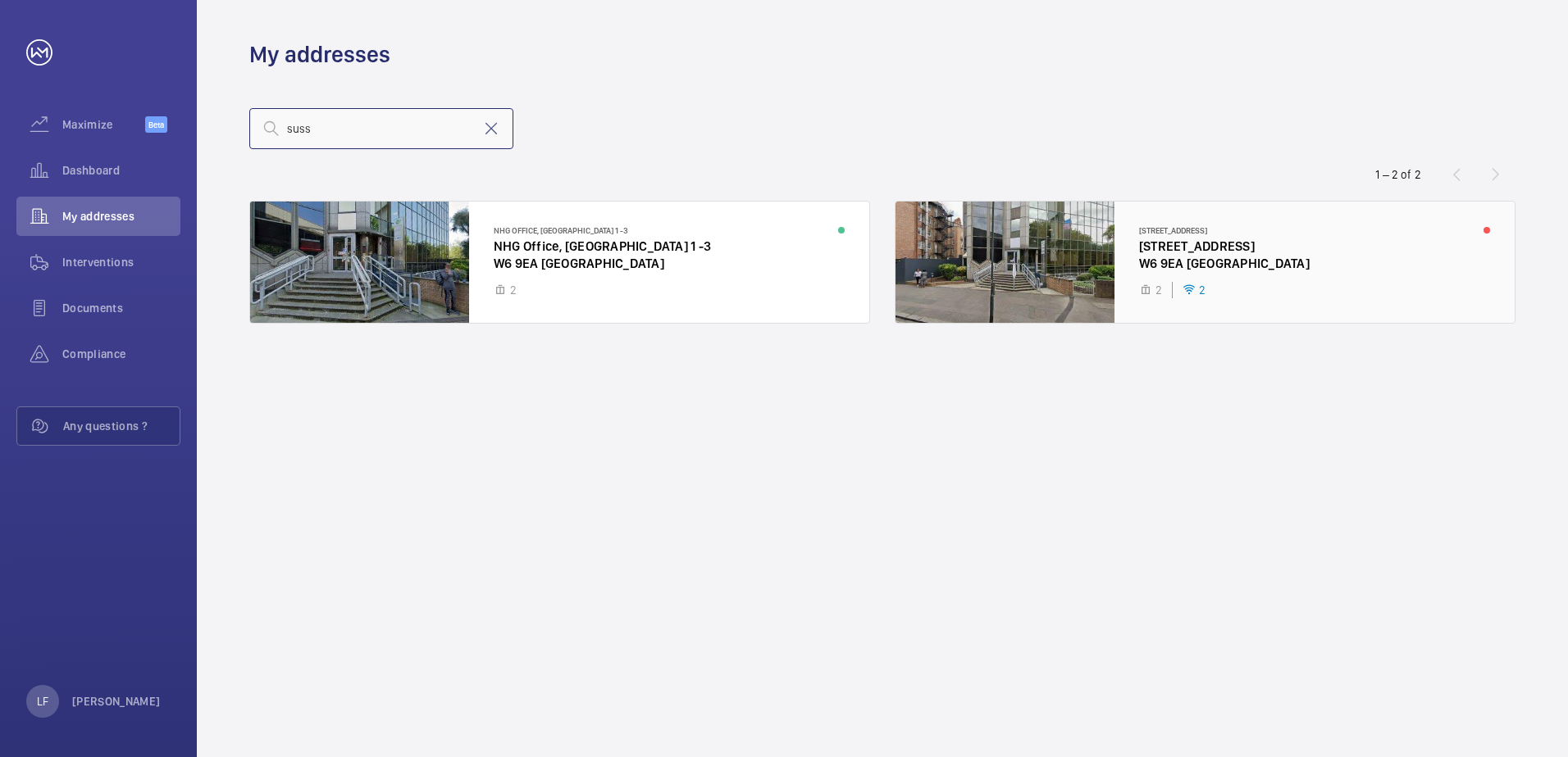
type input "suss"
click at [1155, 245] on div at bounding box center [1205, 263] width 619 height 122
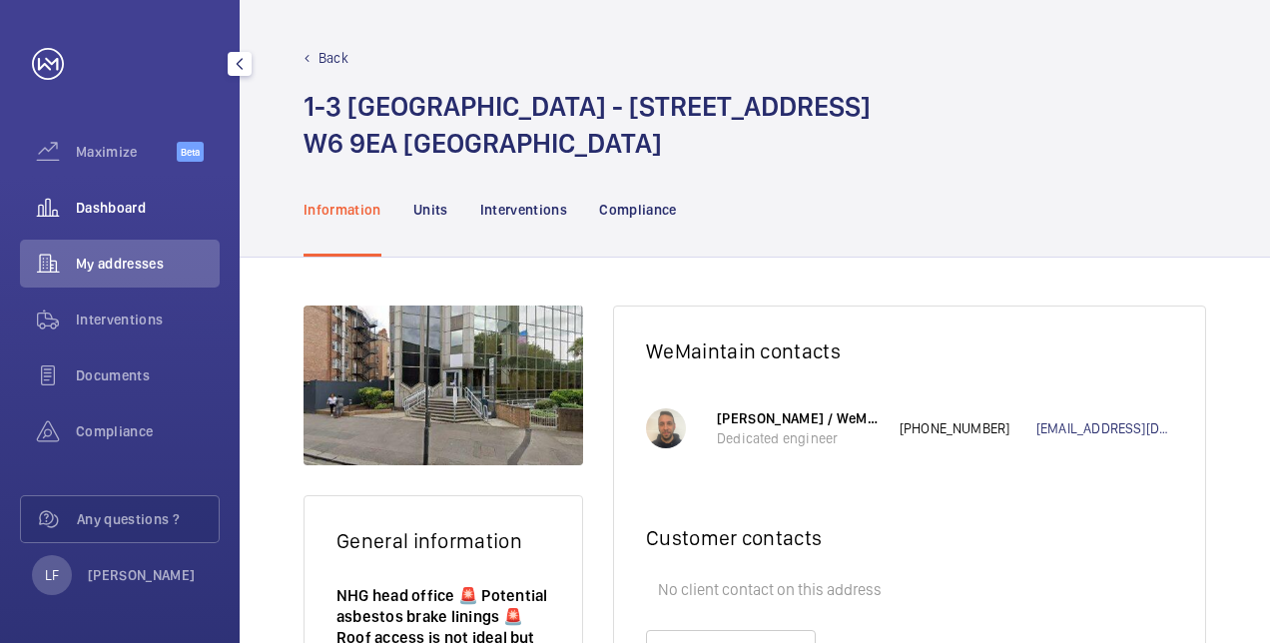
click at [112, 194] on div "Dashboard" at bounding box center [120, 208] width 200 height 48
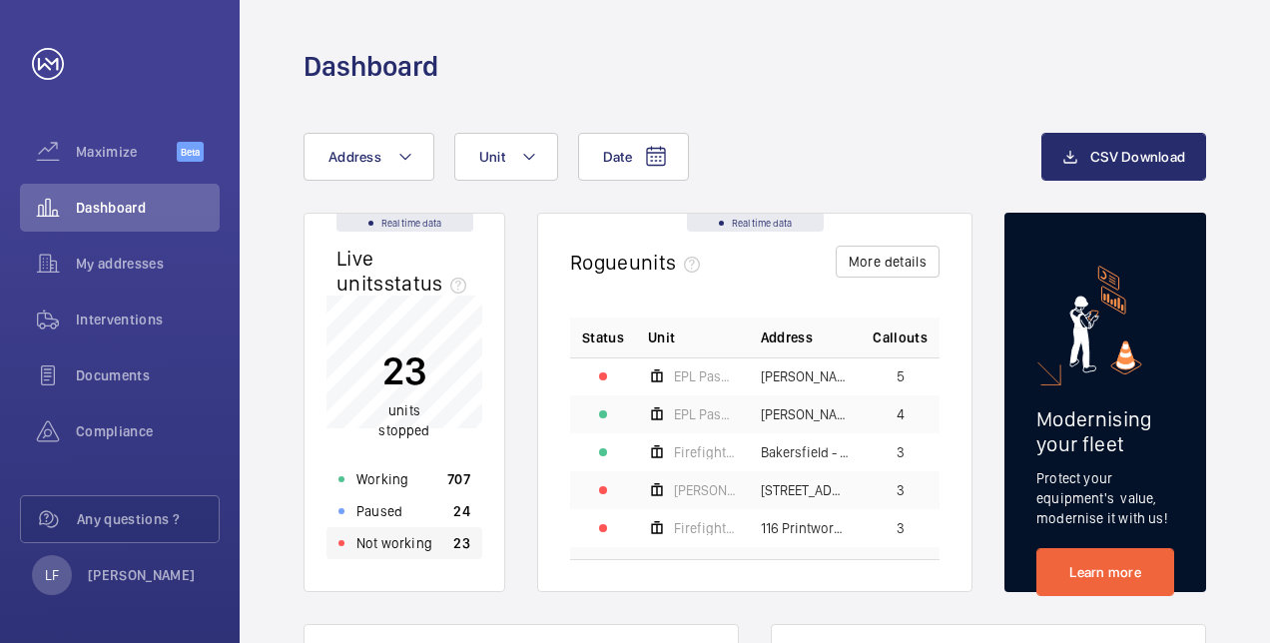
click at [427, 549] on p "Not working" at bounding box center [394, 543] width 76 height 20
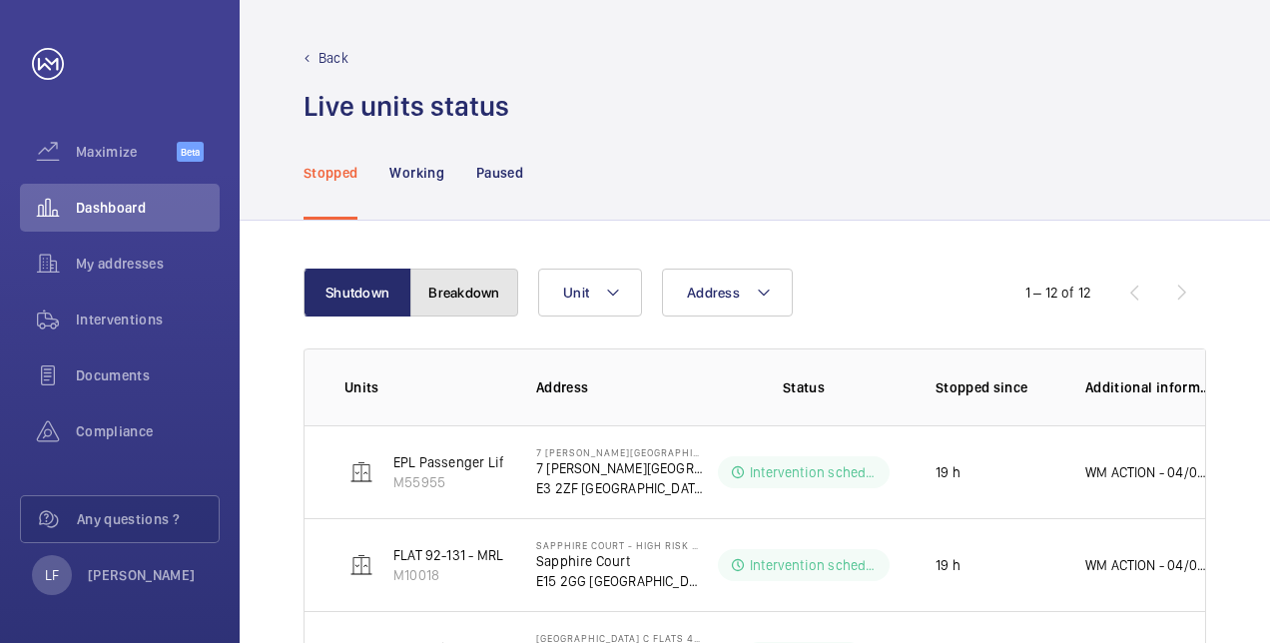
click at [497, 311] on button "Breakdown" at bounding box center [464, 293] width 108 height 48
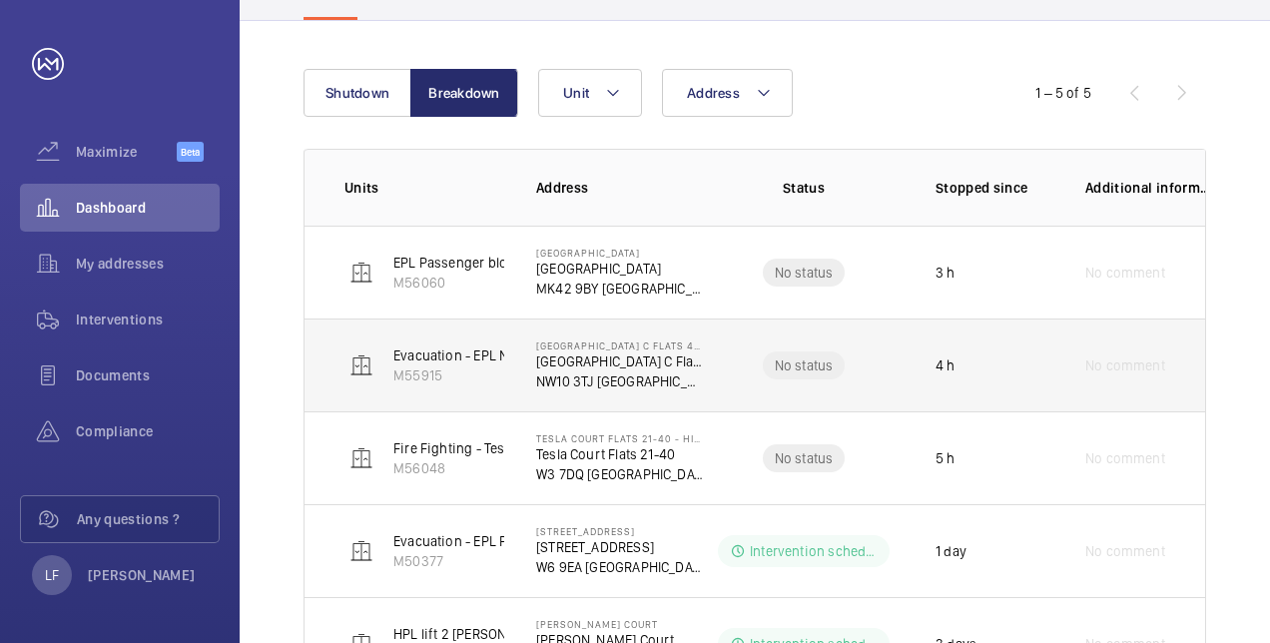
scroll to position [293, 0]
